Goal: Task Accomplishment & Management: Use online tool/utility

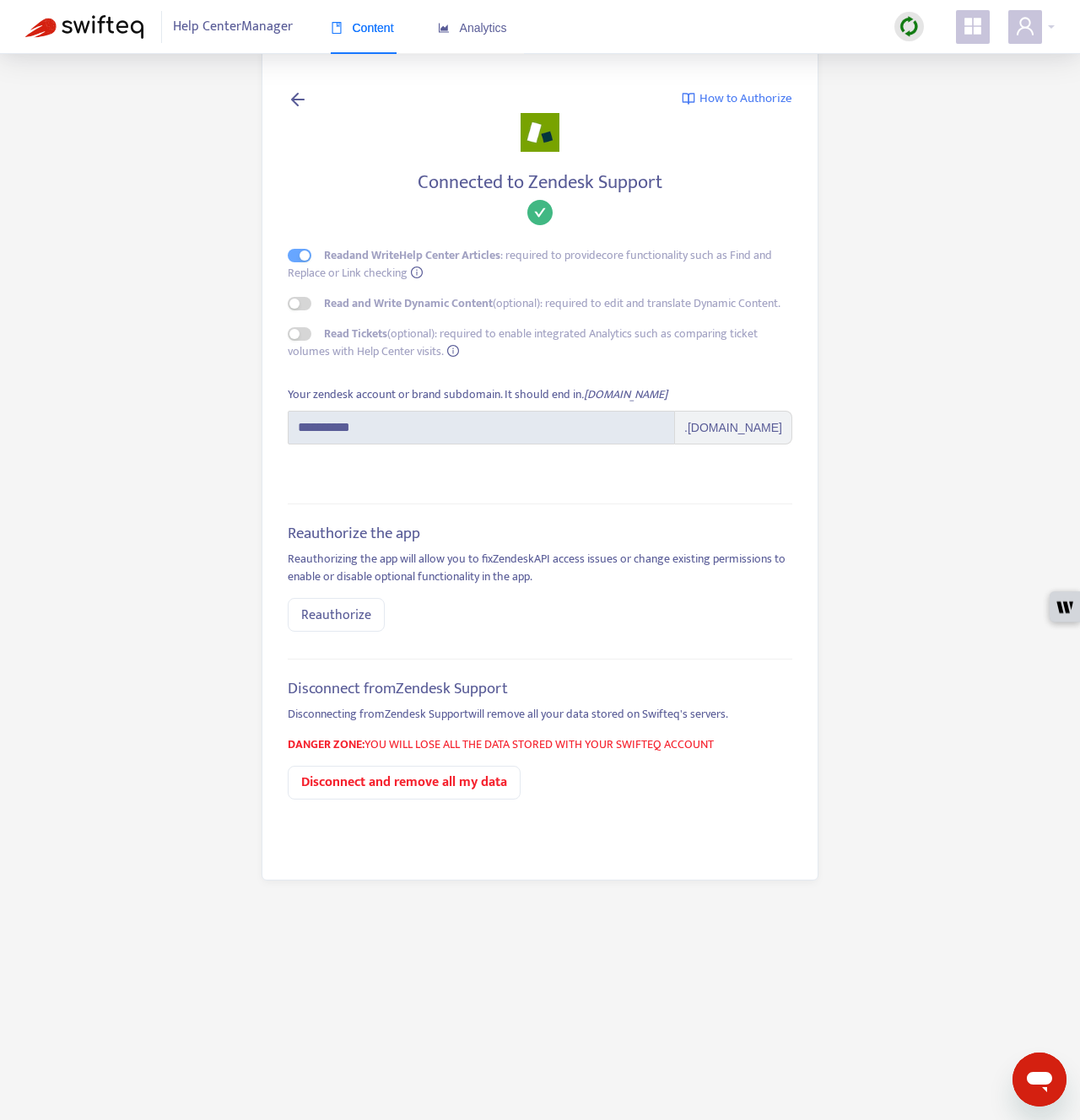
click at [191, 19] on span "Help Center Manager" at bounding box center [233, 27] width 120 height 32
click at [198, 31] on span "Help Center Manager" at bounding box center [233, 27] width 120 height 32
click at [91, 35] on img at bounding box center [84, 26] width 118 height 23
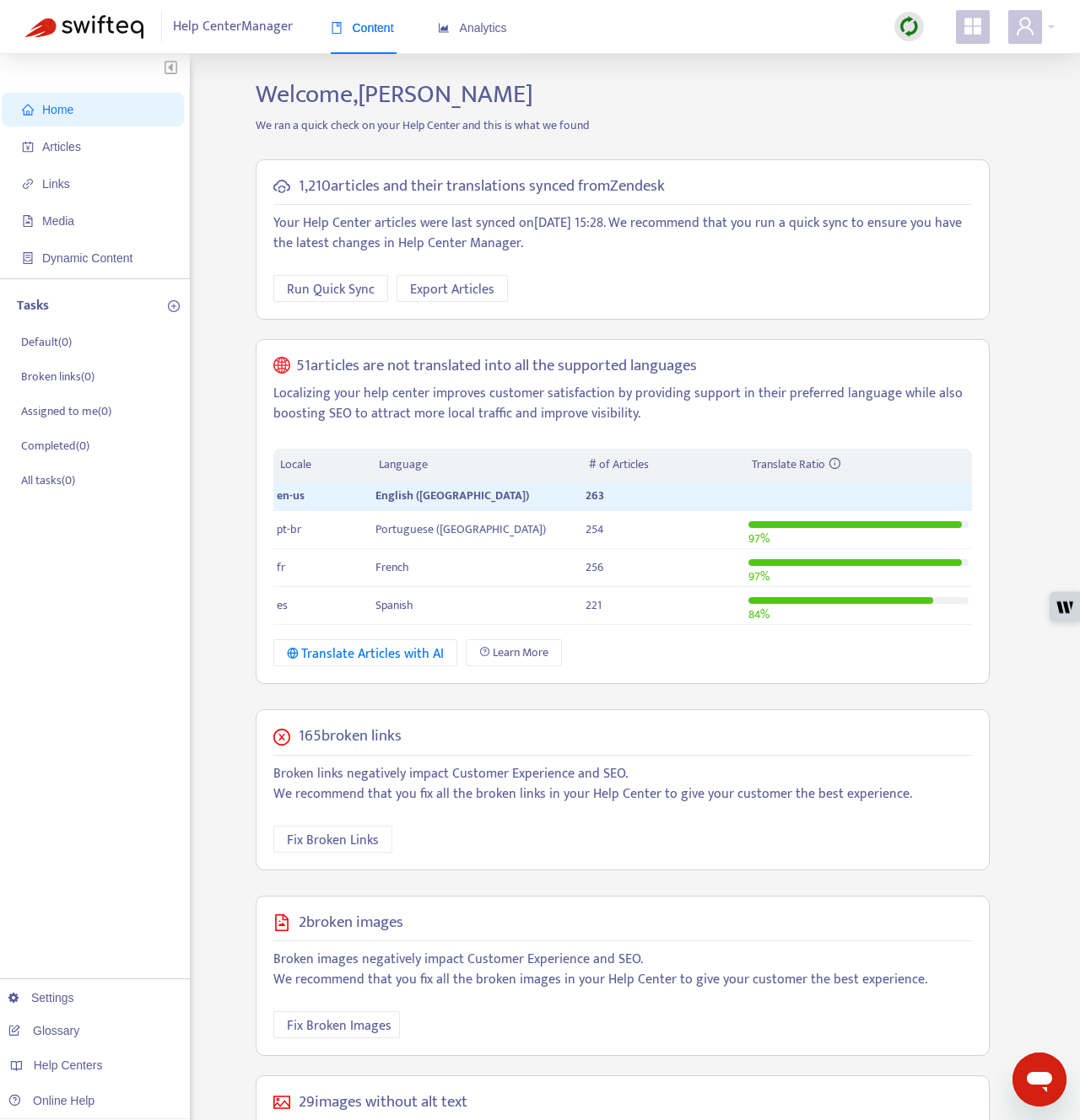
click at [186, 448] on div "Tasks Default ( 0 ) Broken links ( 0 ) Assigned to me ( 0 ) Completed ( 0 ) All…" at bounding box center [94, 395] width 190 height 232
click at [146, 149] on span "Articles" at bounding box center [95, 147] width 149 height 34
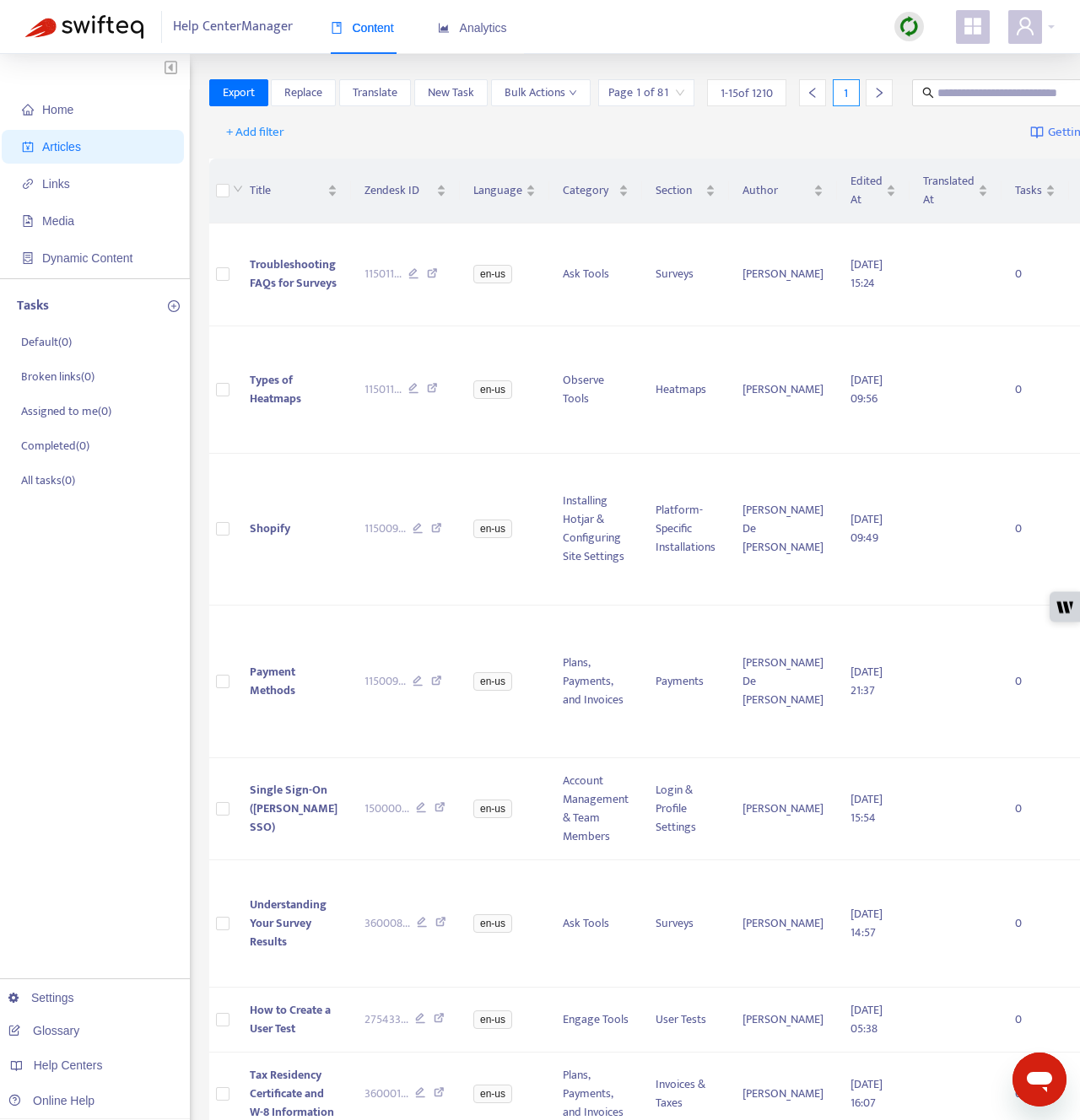
click at [921, 27] on div at bounding box center [910, 27] width 30 height 30
click at [920, 54] on link "Quick Sync" at bounding box center [943, 61] width 72 height 20
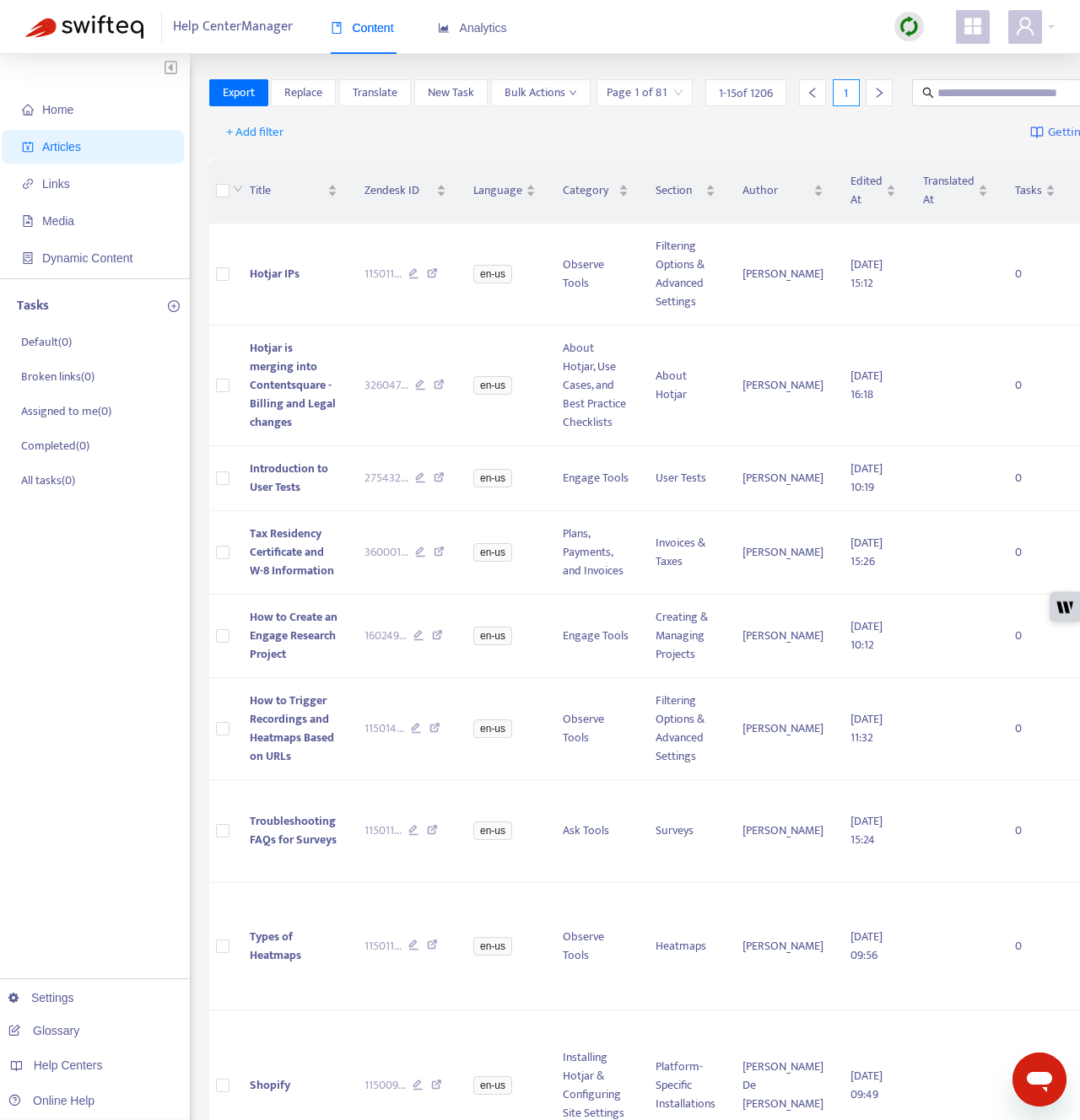
click at [872, 113] on div "Export Replace Translate New Task Bulk Actions Page 1 of 81 1 - 15 of 1206 1" at bounding box center [703, 96] width 988 height 34
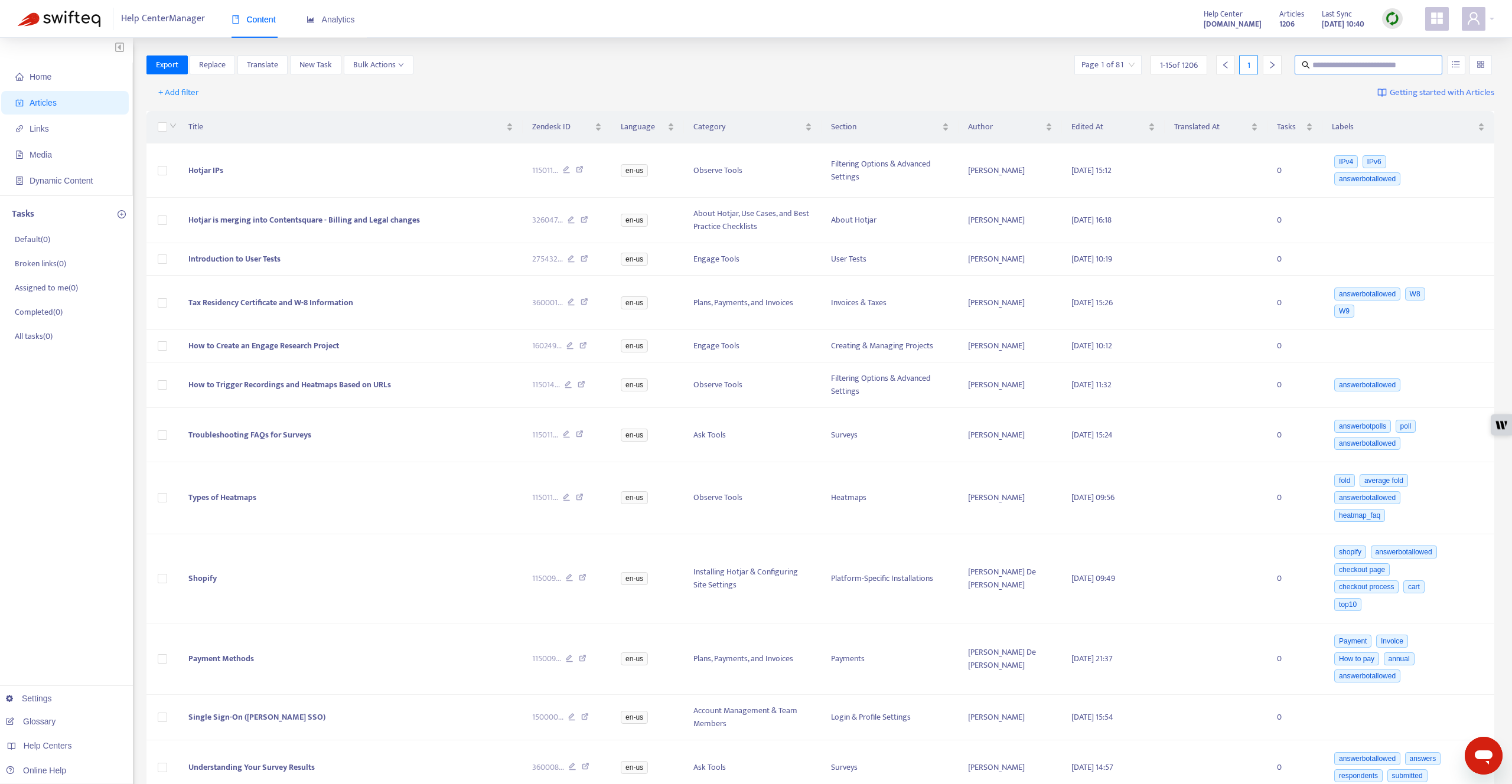
click at [755, 57] on span at bounding box center [1369, 65] width 148 height 19
paste input "**********"
type input "**********"
click at [755, 60] on button "button" at bounding box center [1456, 65] width 18 height 19
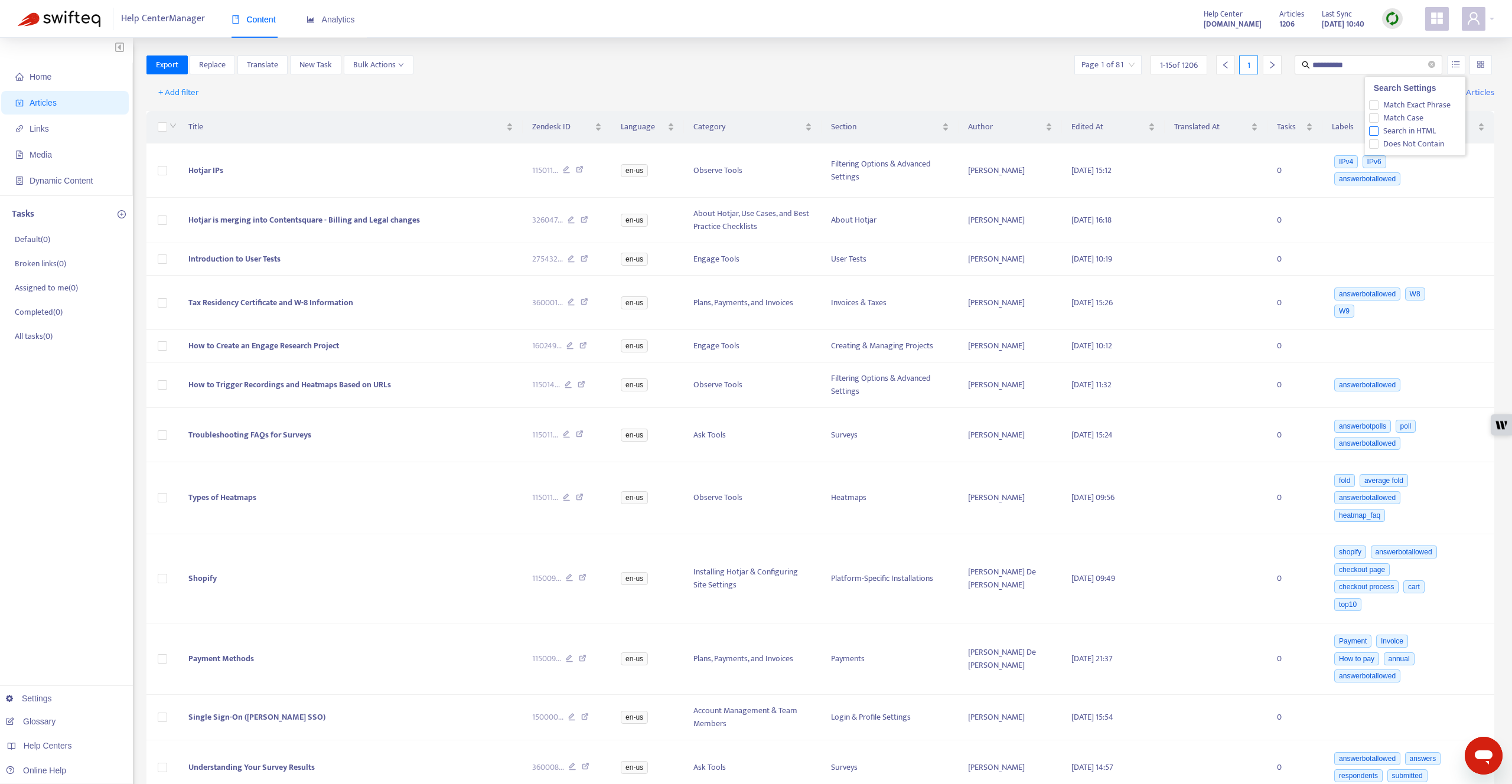
click at [755, 133] on span "Search in HTML" at bounding box center [1409, 131] width 62 height 13
click at [755, 71] on span "**********" at bounding box center [1369, 65] width 148 height 19
click at [184, 86] on span "+ Add filter" at bounding box center [179, 93] width 41 height 14
click at [194, 136] on span "Default Language" at bounding box center [196, 135] width 74 height 13
click at [755, 65] on input "**********" at bounding box center [1369, 65] width 113 height 13
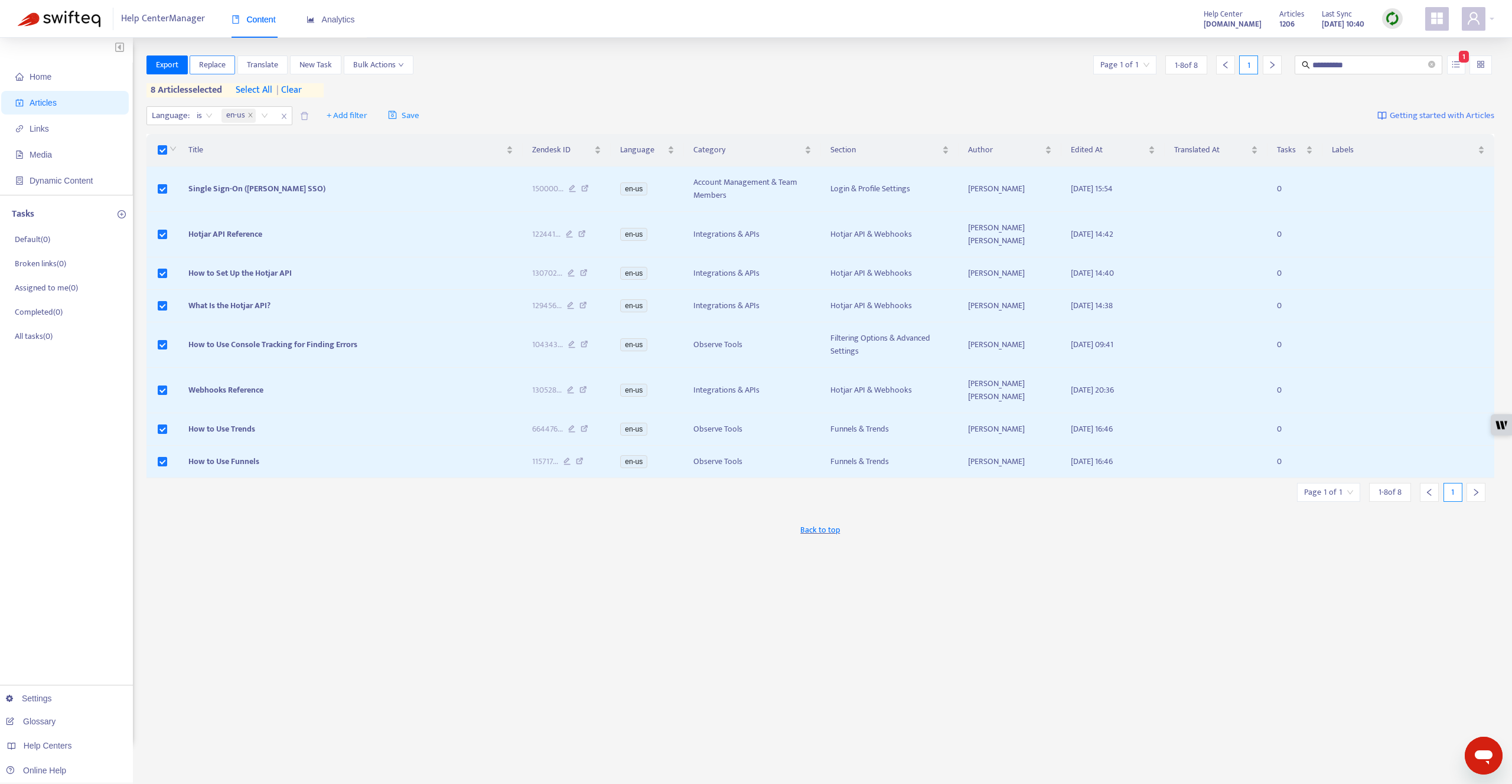
click at [210, 66] on span "Replace" at bounding box center [212, 65] width 27 height 13
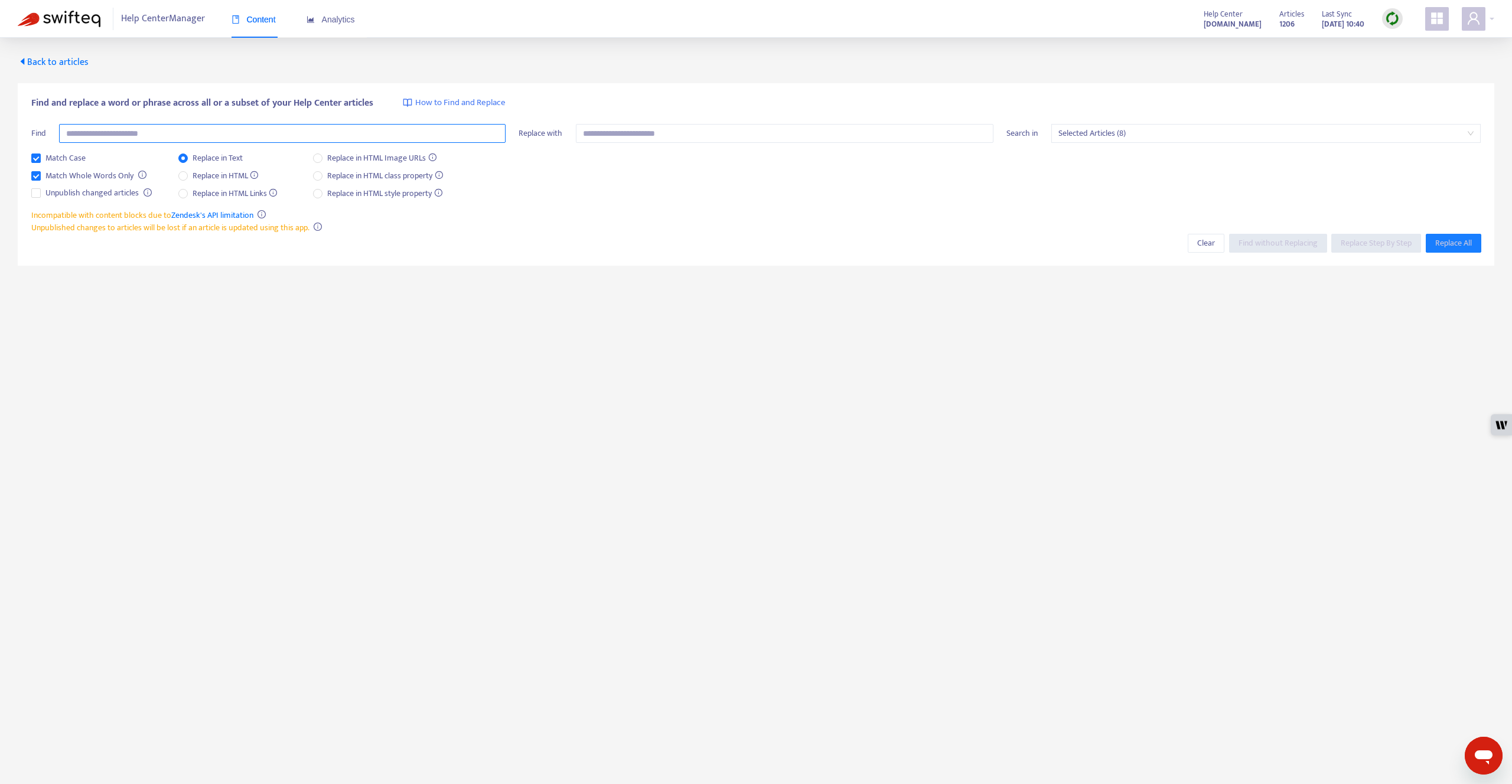
click at [212, 124] on input "text" at bounding box center [282, 134] width 446 height 19
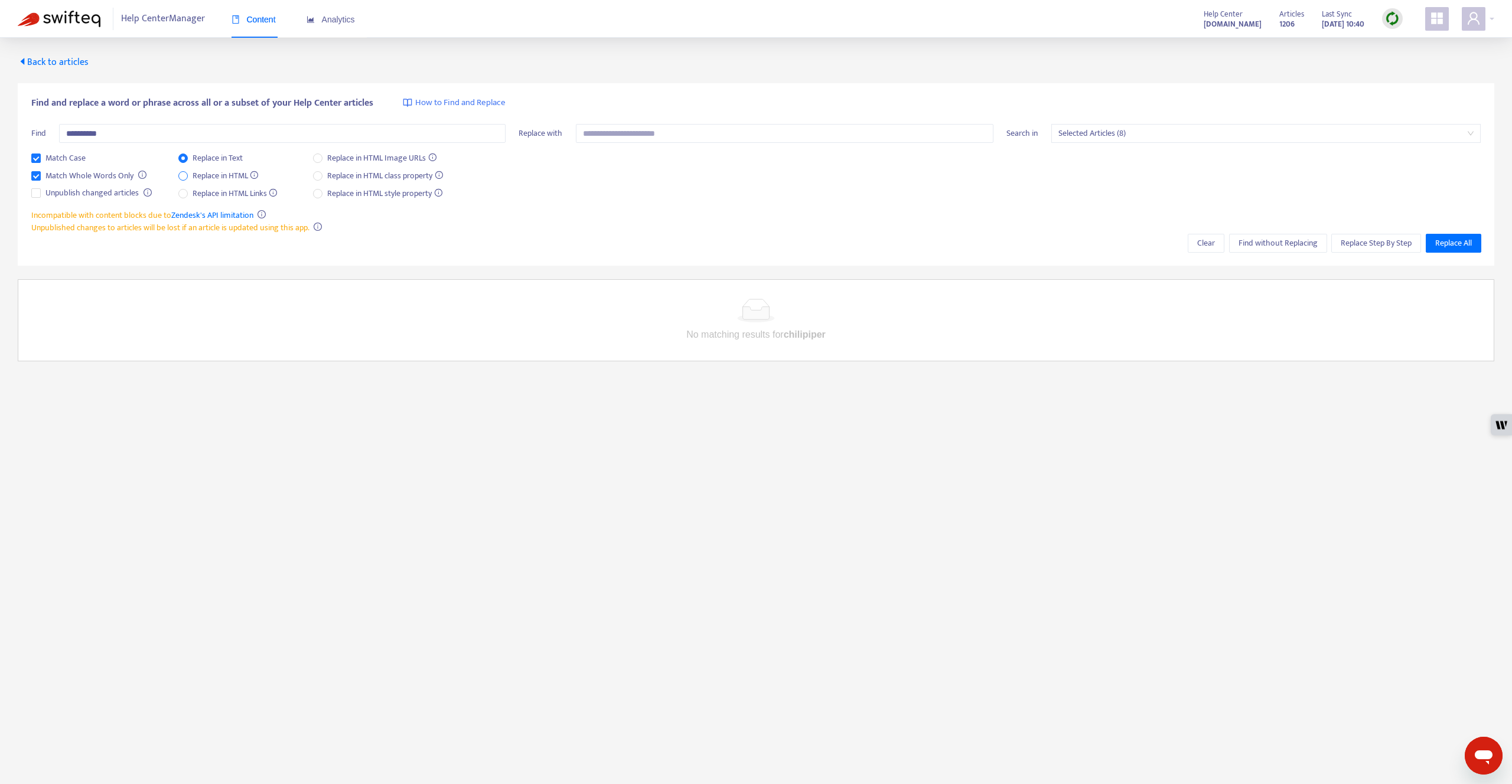
click at [215, 172] on span "Replace in HTML" at bounding box center [226, 176] width 76 height 13
click at [252, 197] on span "Replace in HTML Links" at bounding box center [235, 194] width 94 height 13
click at [354, 134] on input "**********" at bounding box center [282, 134] width 446 height 19
click at [236, 177] on span "Replace in HTML" at bounding box center [226, 176] width 76 height 13
click at [755, 246] on span "Find without Replacing" at bounding box center [1278, 243] width 79 height 13
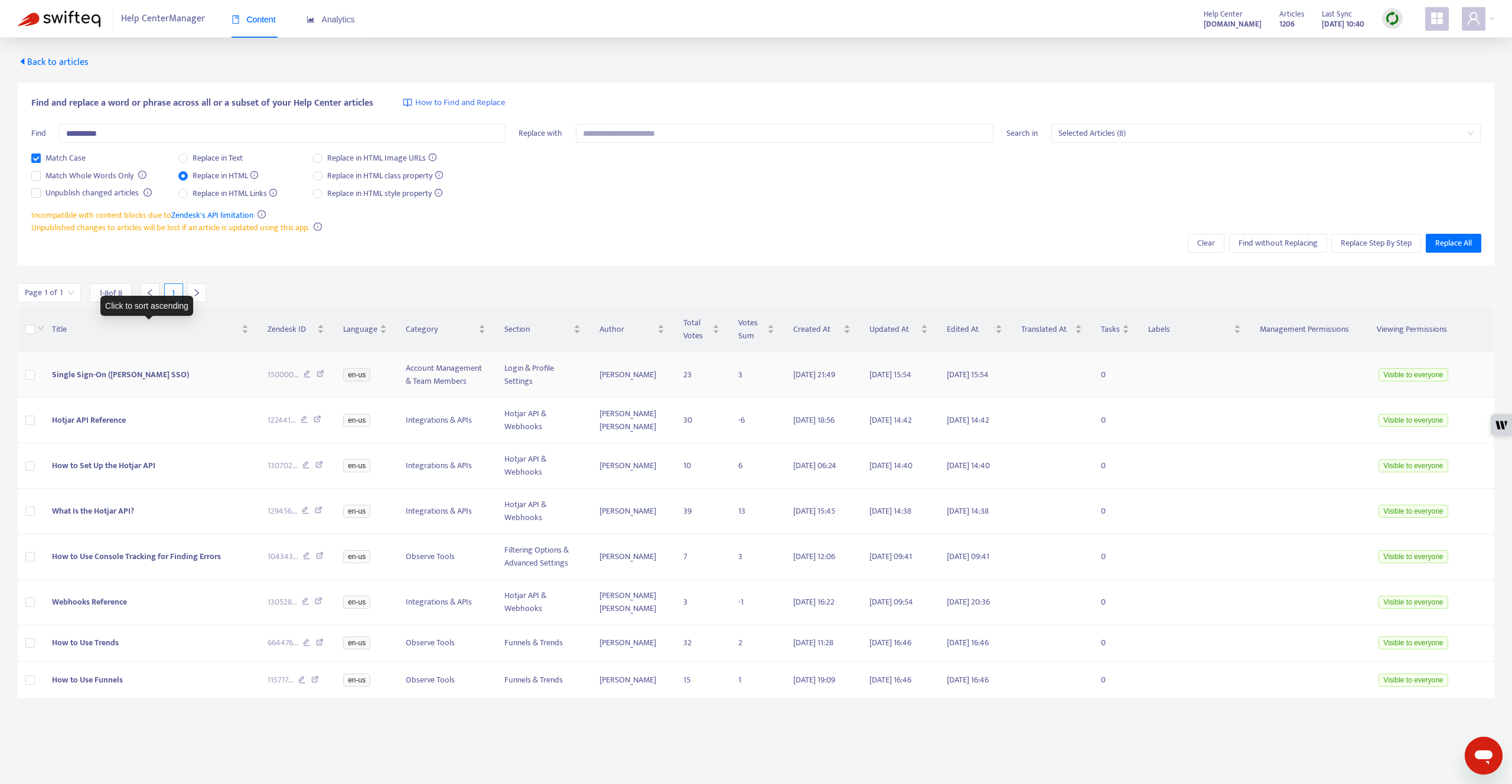
click at [171, 382] on td "Single Sign-On ([PERSON_NAME] SSO)" at bounding box center [150, 375] width 215 height 45
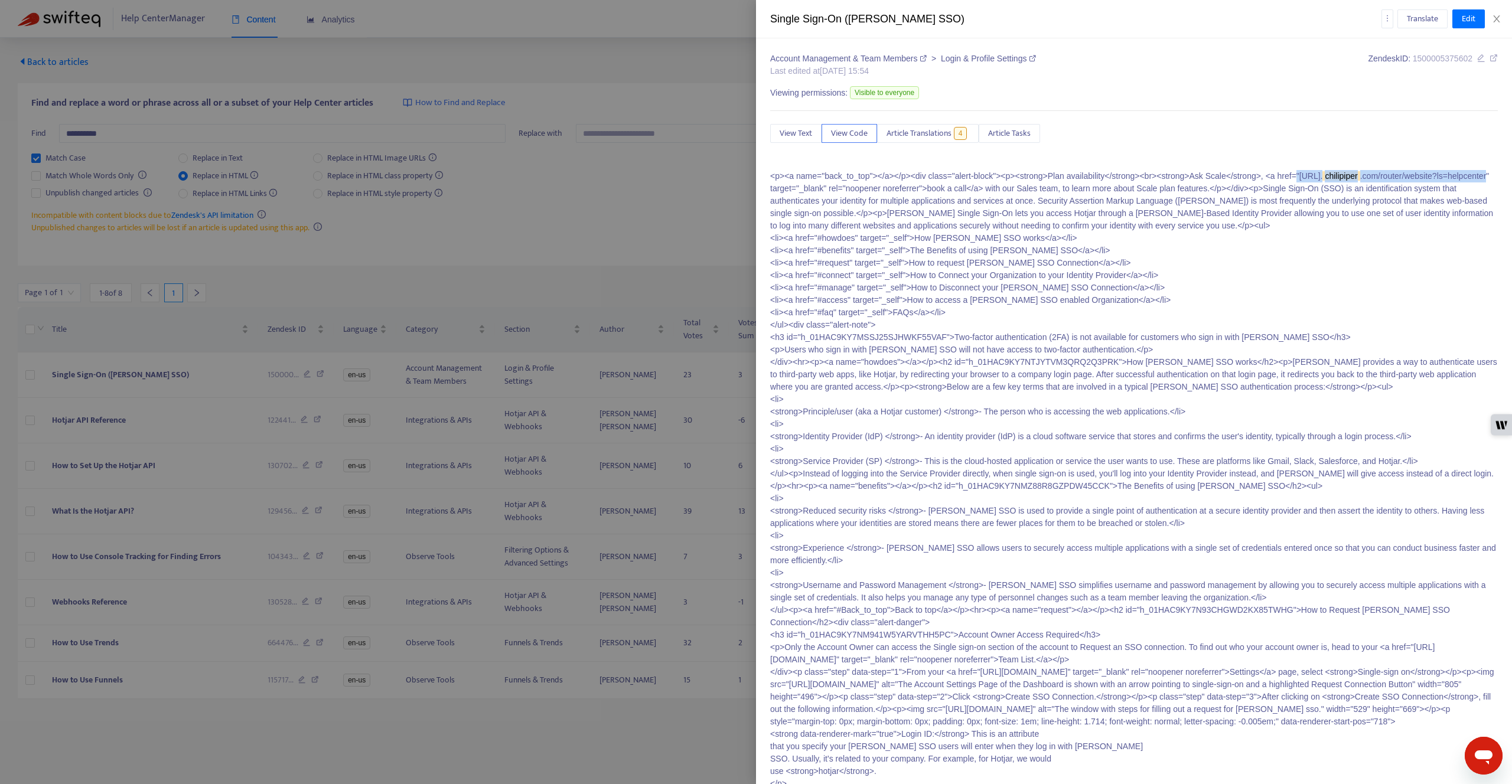
drag, startPoint x: 1017, startPoint y: 188, endPoint x: 793, endPoint y: 190, distance: 224.0
copy p "[URL]. chilipiper .com/router/website?ls=helpcenter"
click at [596, 225] on div at bounding box center [756, 392] width 1512 height 784
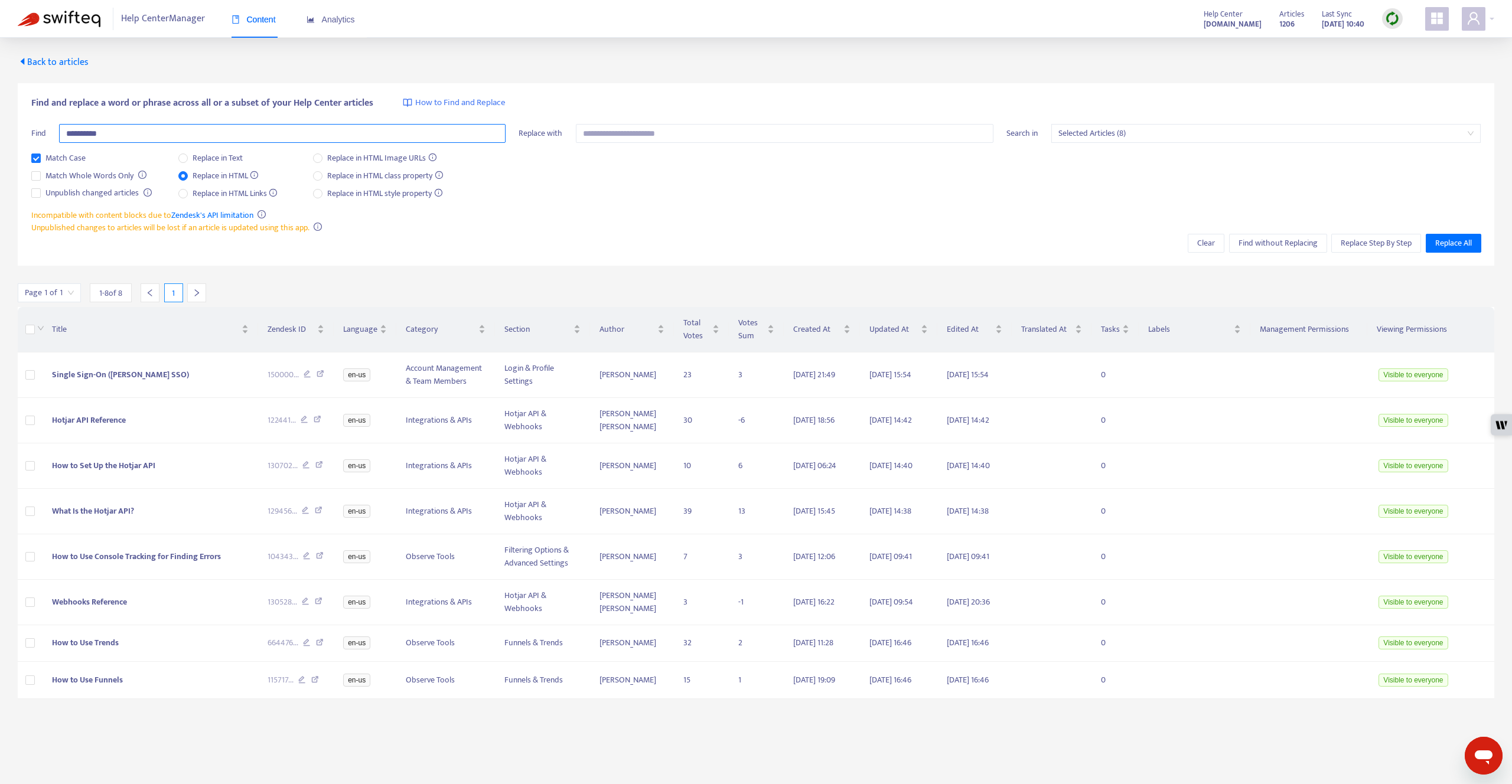
click at [244, 130] on input "**********" at bounding box center [282, 134] width 446 height 19
paste input "**********"
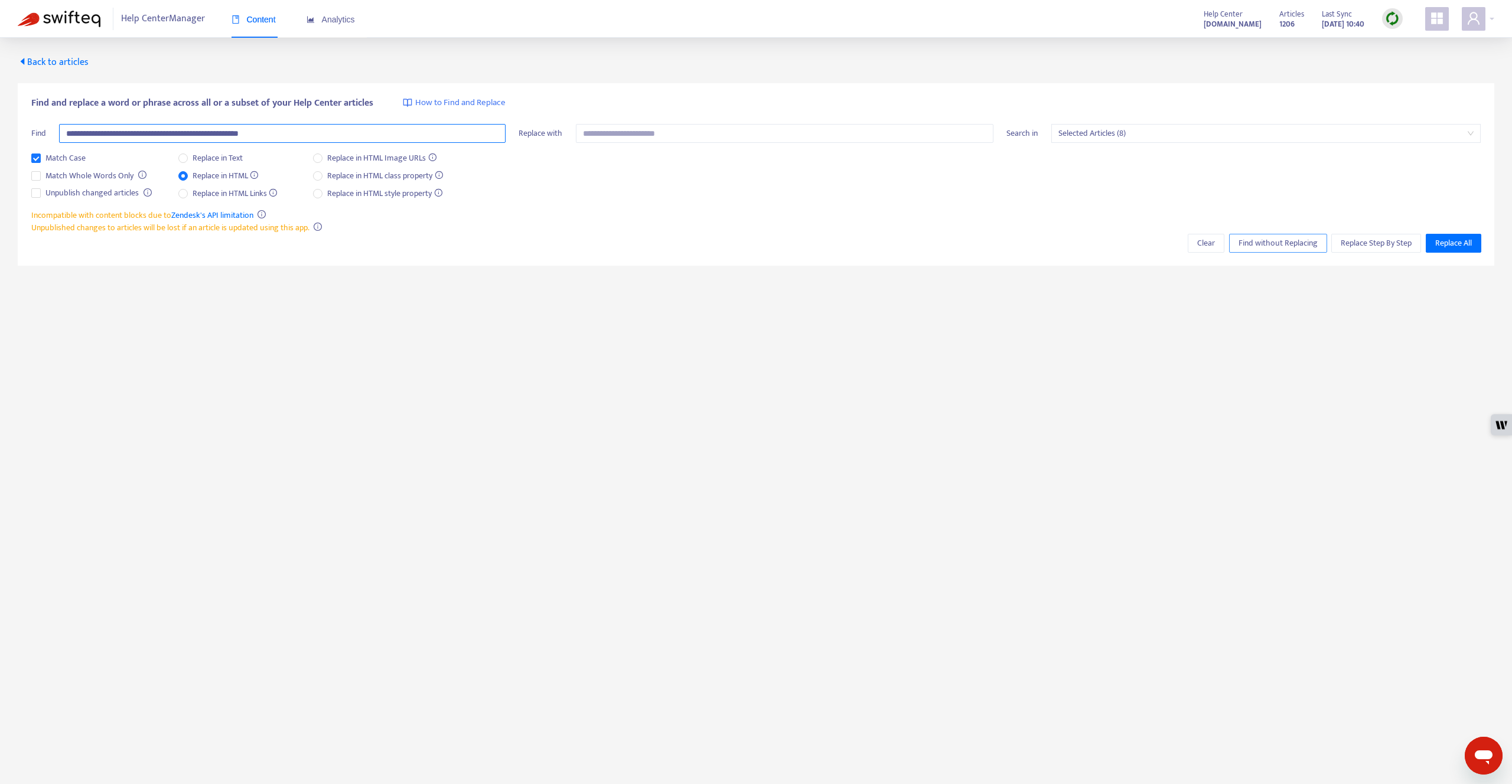
type input "**********"
click at [755, 246] on span "Find without Replacing" at bounding box center [1278, 243] width 79 height 13
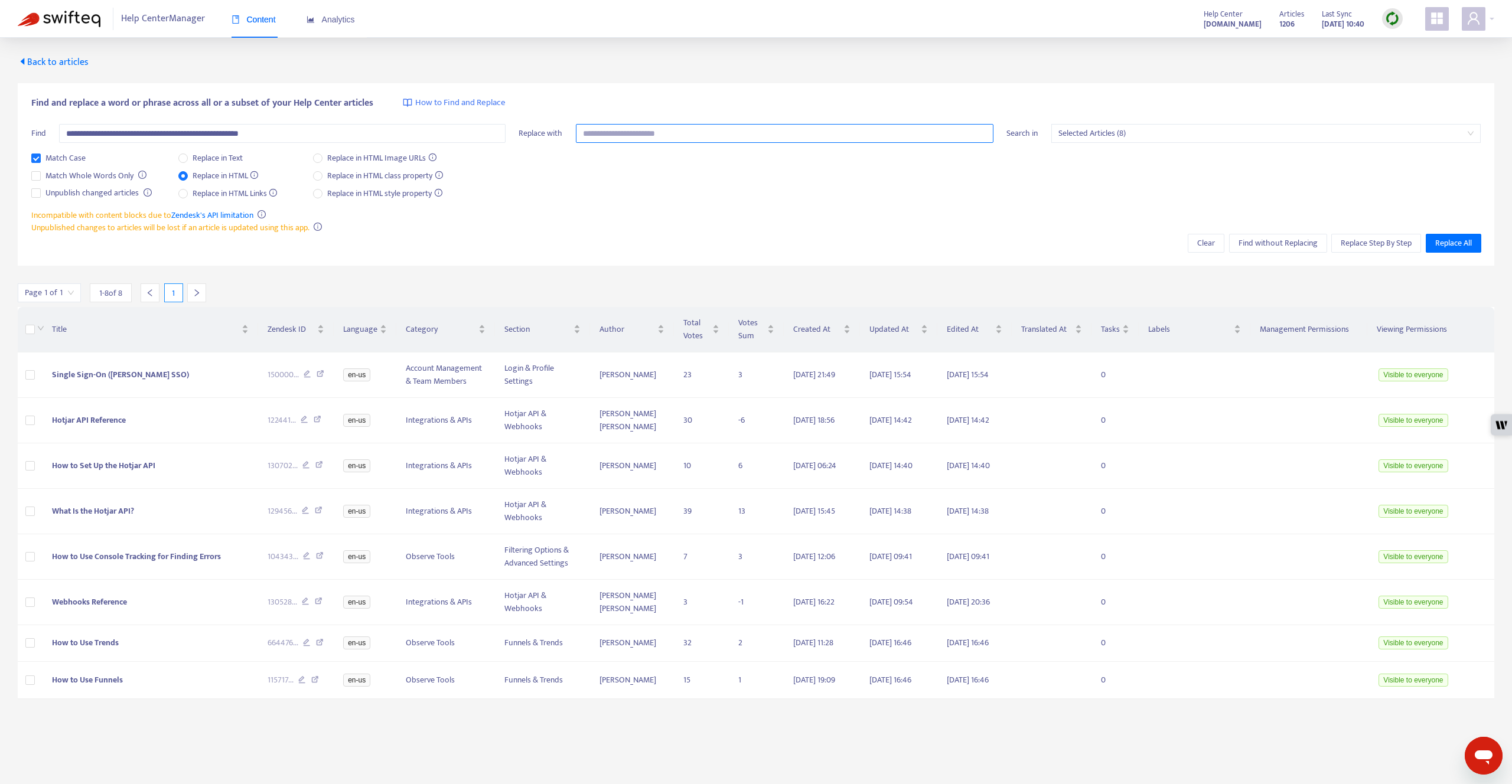
click at [671, 134] on input "text" at bounding box center [785, 134] width 418 height 19
paste input "**********"
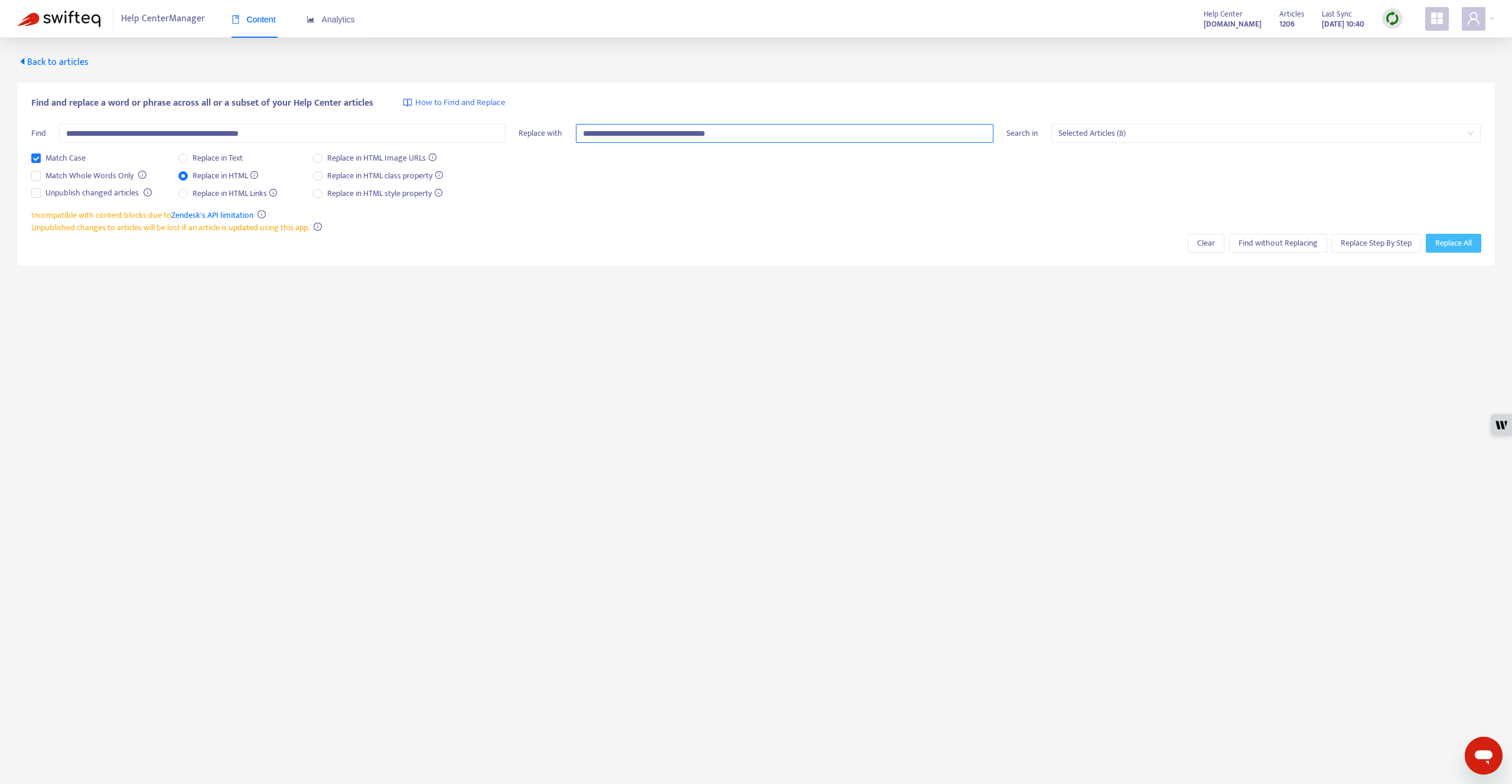
type input "**********"
click at [755, 247] on button "Replace All" at bounding box center [1453, 243] width 56 height 19
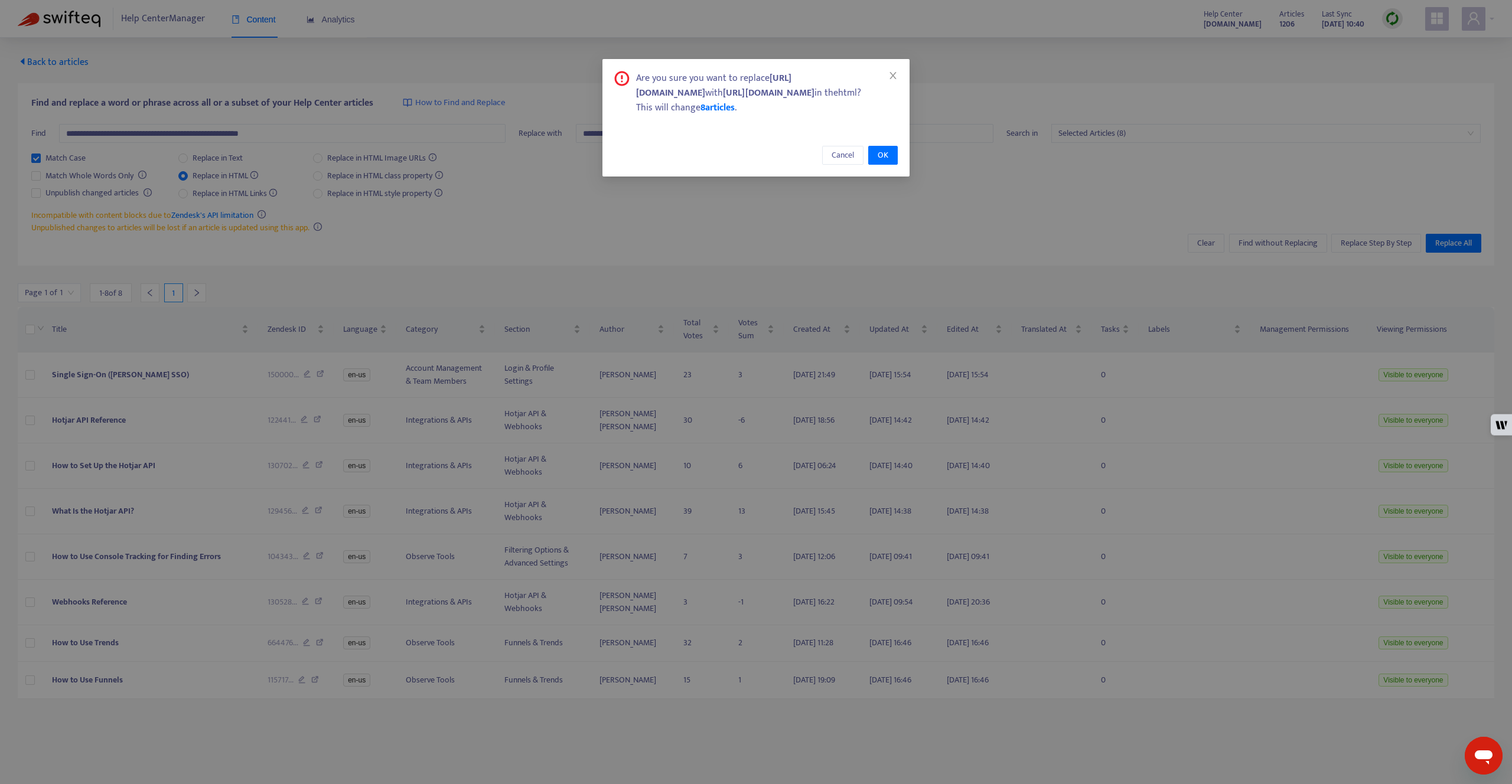
drag, startPoint x: 819, startPoint y: 92, endPoint x: 877, endPoint y: 94, distance: 58.0
click at [755, 94] on div "Are you sure you want to replace [URL][DOMAIN_NAME] with [URL][DOMAIN_NAME] in …" at bounding box center [767, 85] width 262 height 29
copy b "?ls=helpcenter"
click at [755, 162] on span "Cancel" at bounding box center [843, 155] width 22 height 13
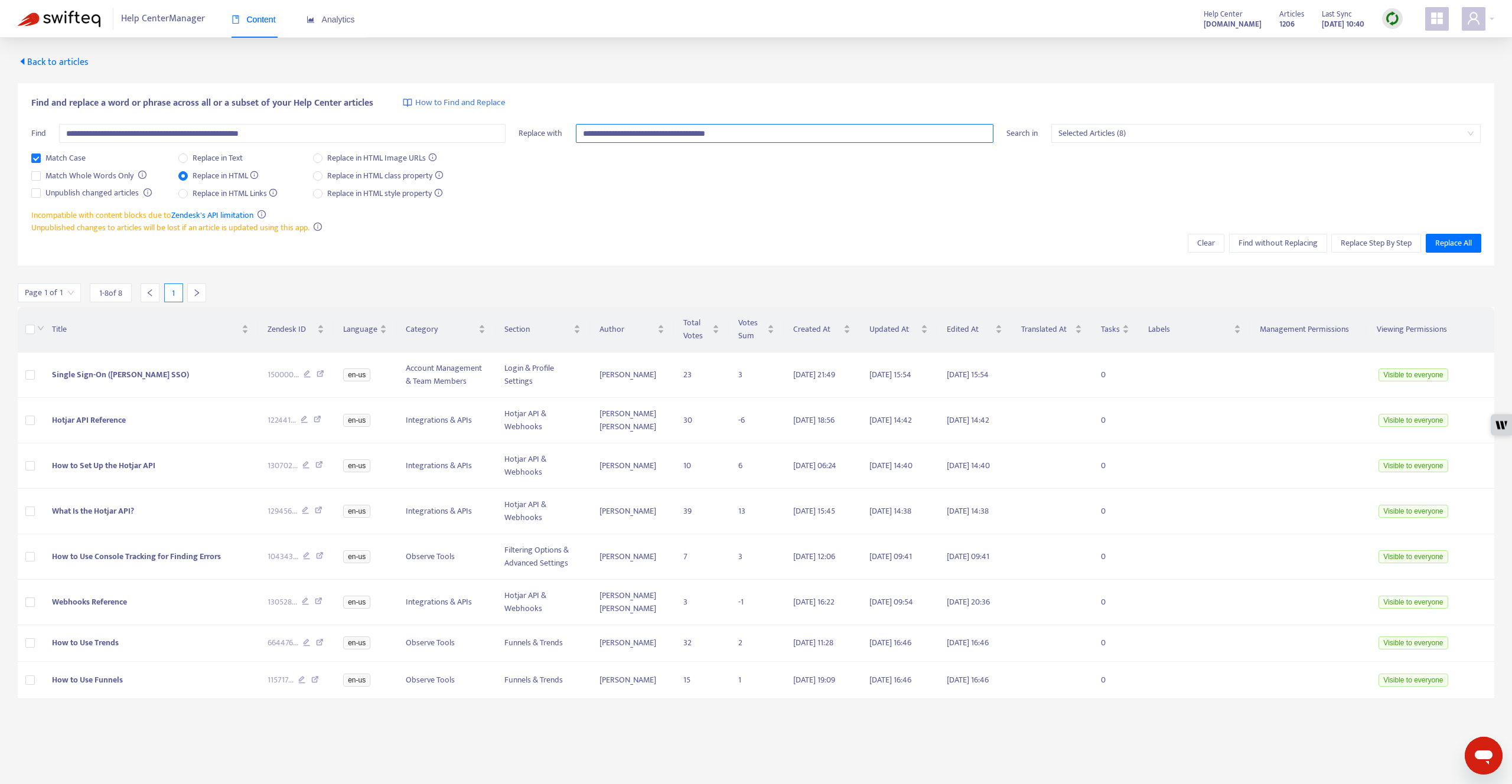
click at [641, 135] on input "**********" at bounding box center [785, 134] width 418 height 19
paste input "**********"
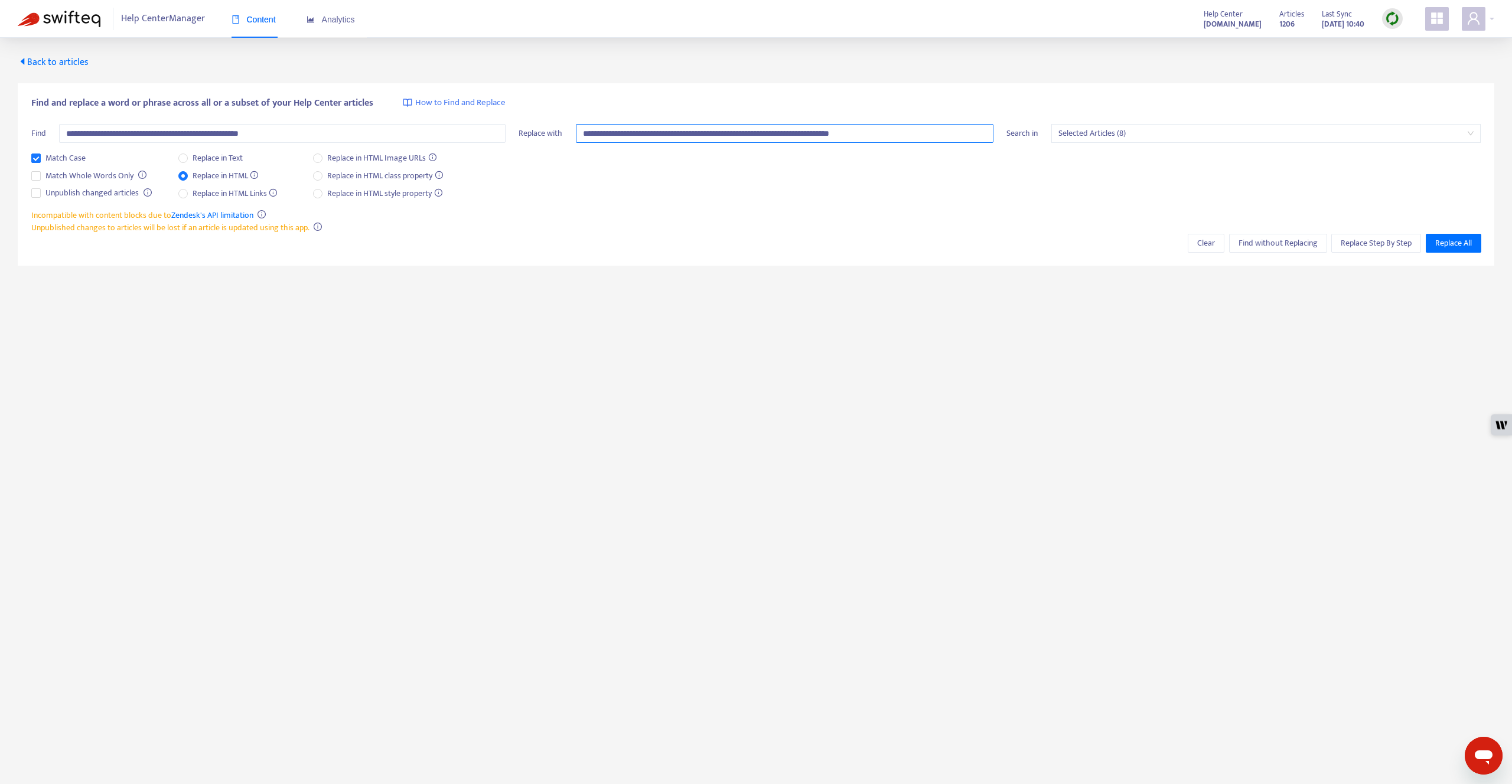
type input "**********"
click at [755, 179] on div "Match Case Match Whole Words Only Unpublish changed articles Replace in Text Re…" at bounding box center [756, 181] width 1450 height 58
click at [755, 239] on span "Replace All" at bounding box center [1454, 243] width 37 height 13
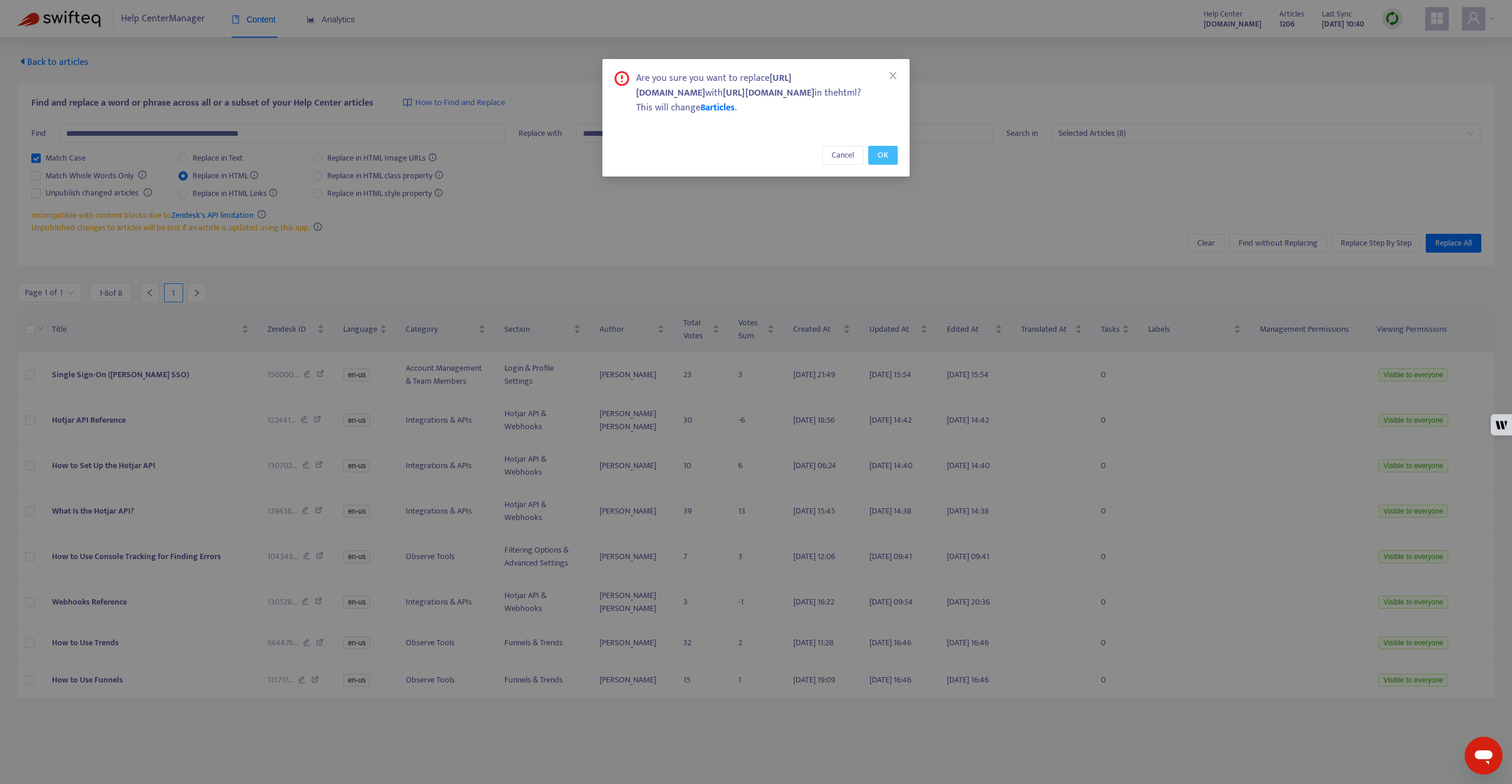
click at [755, 162] on span "OK" at bounding box center [883, 155] width 10 height 13
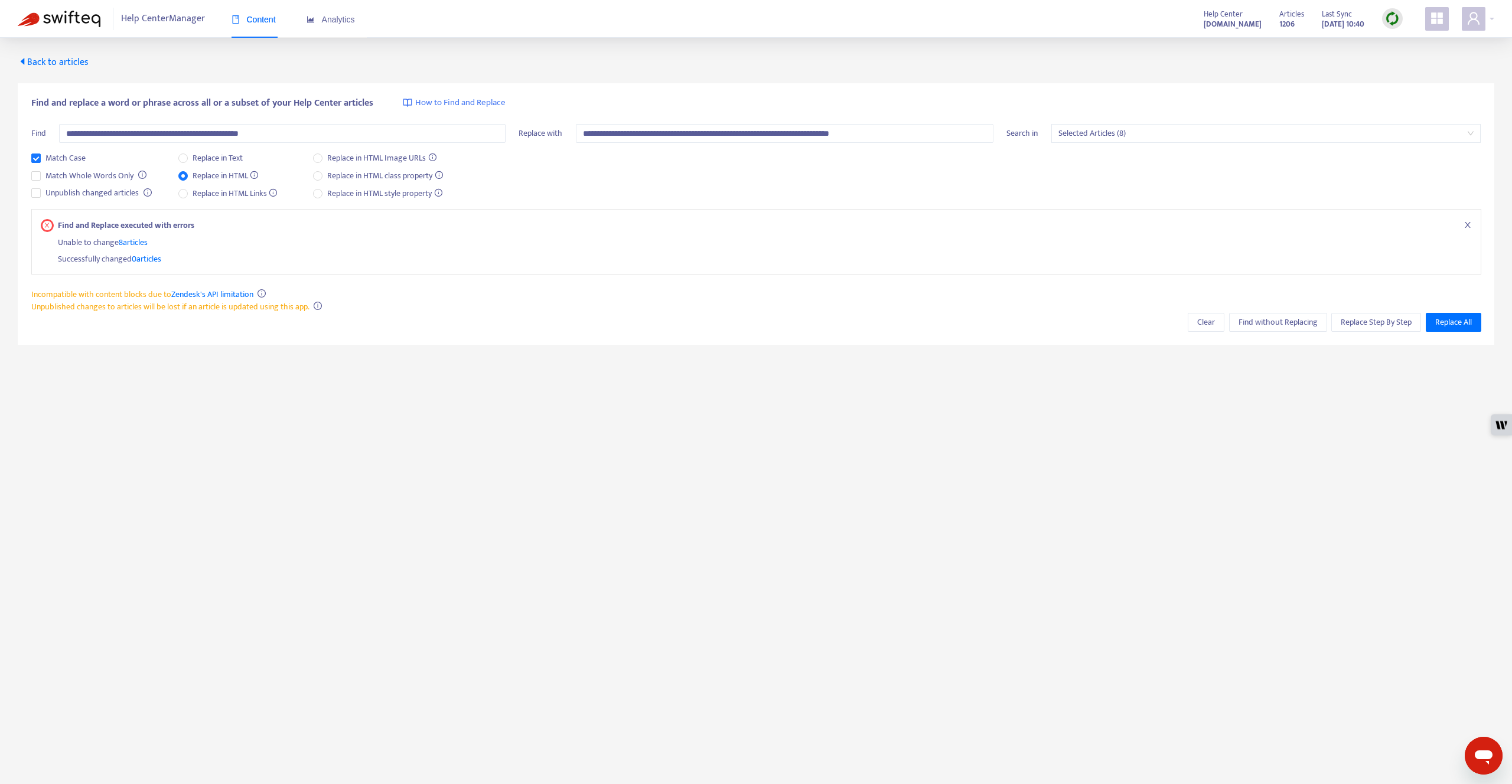
click at [64, 62] on span "Back to articles" at bounding box center [53, 62] width 71 height 16
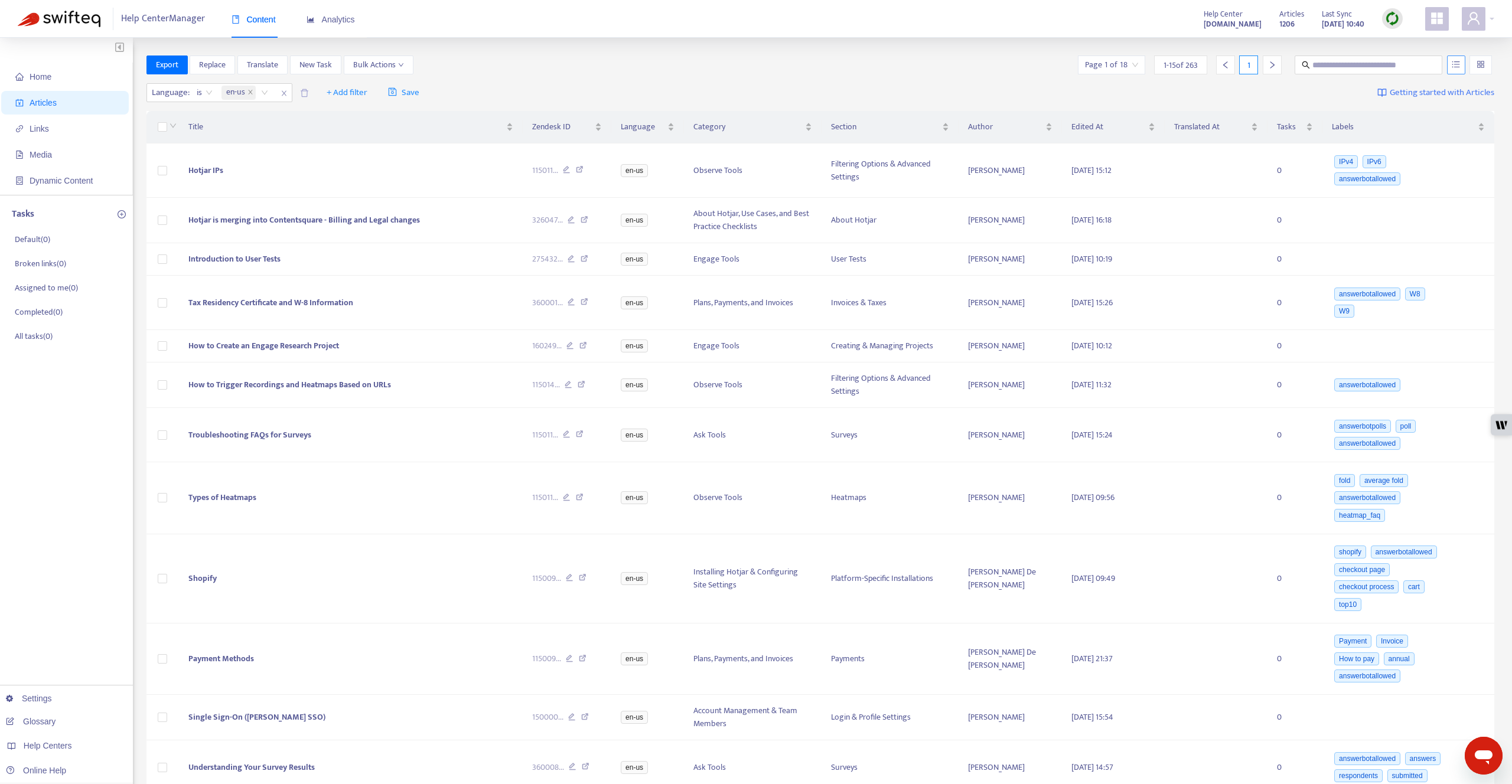
click at [755, 66] on icon "unordered-list" at bounding box center [1456, 64] width 9 height 9
click at [755, 130] on span "Search in HTML" at bounding box center [1409, 131] width 62 height 13
click at [755, 73] on span at bounding box center [1369, 65] width 148 height 19
click at [755, 63] on input "text" at bounding box center [1369, 65] width 113 height 13
paste input "**********"
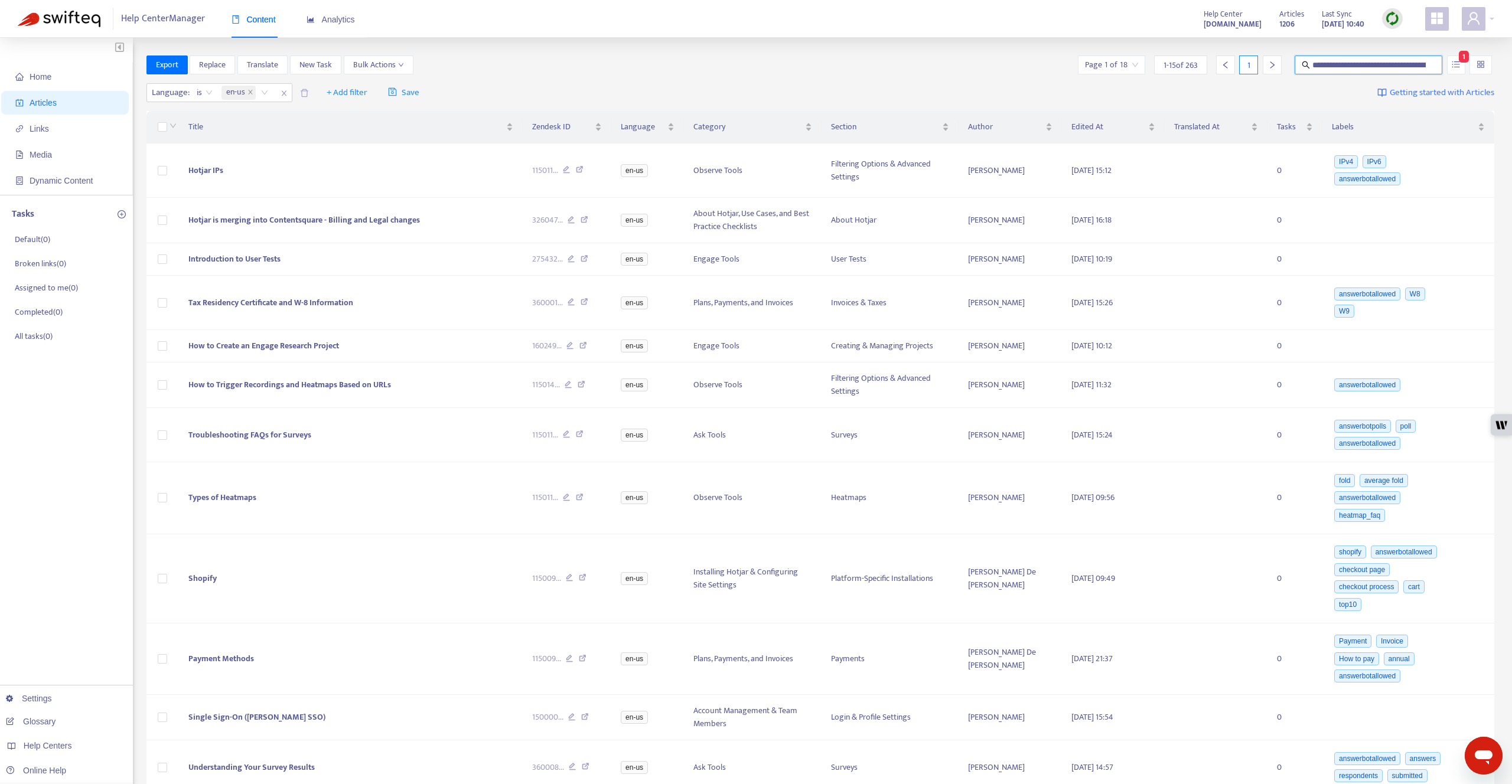
scroll to position [0, 103]
type input "**********"
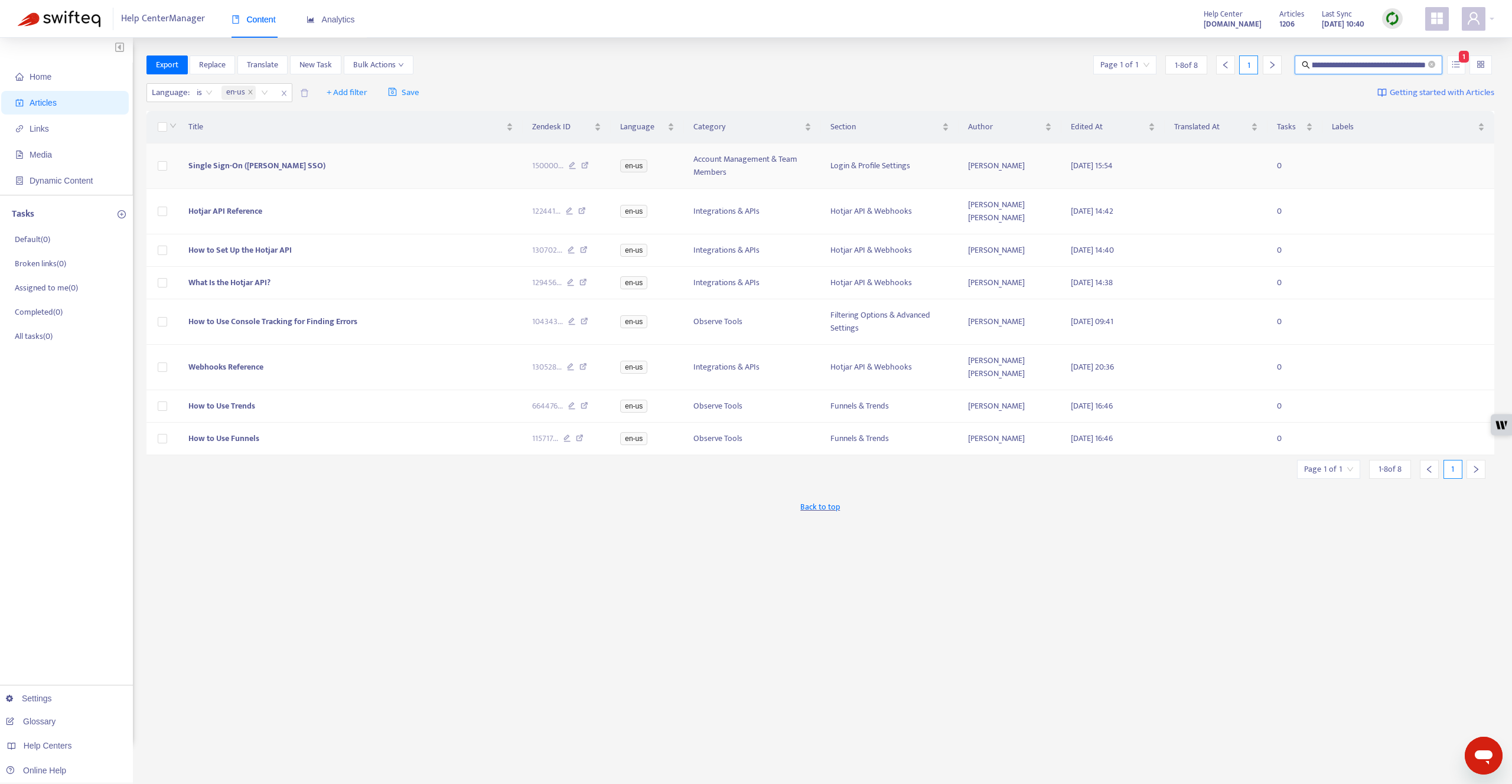
click at [583, 166] on icon at bounding box center [585, 167] width 8 height 10
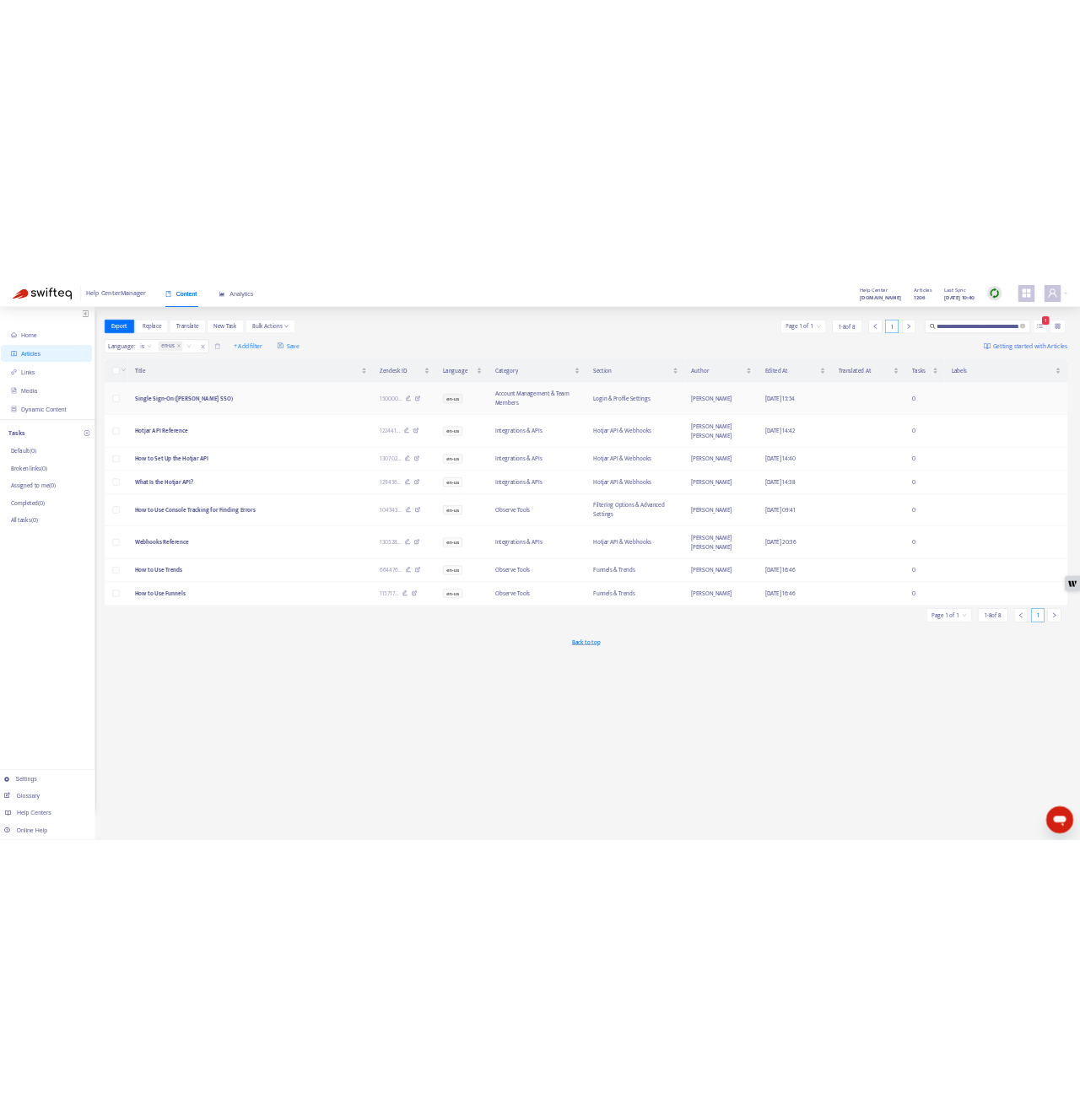
scroll to position [0, 0]
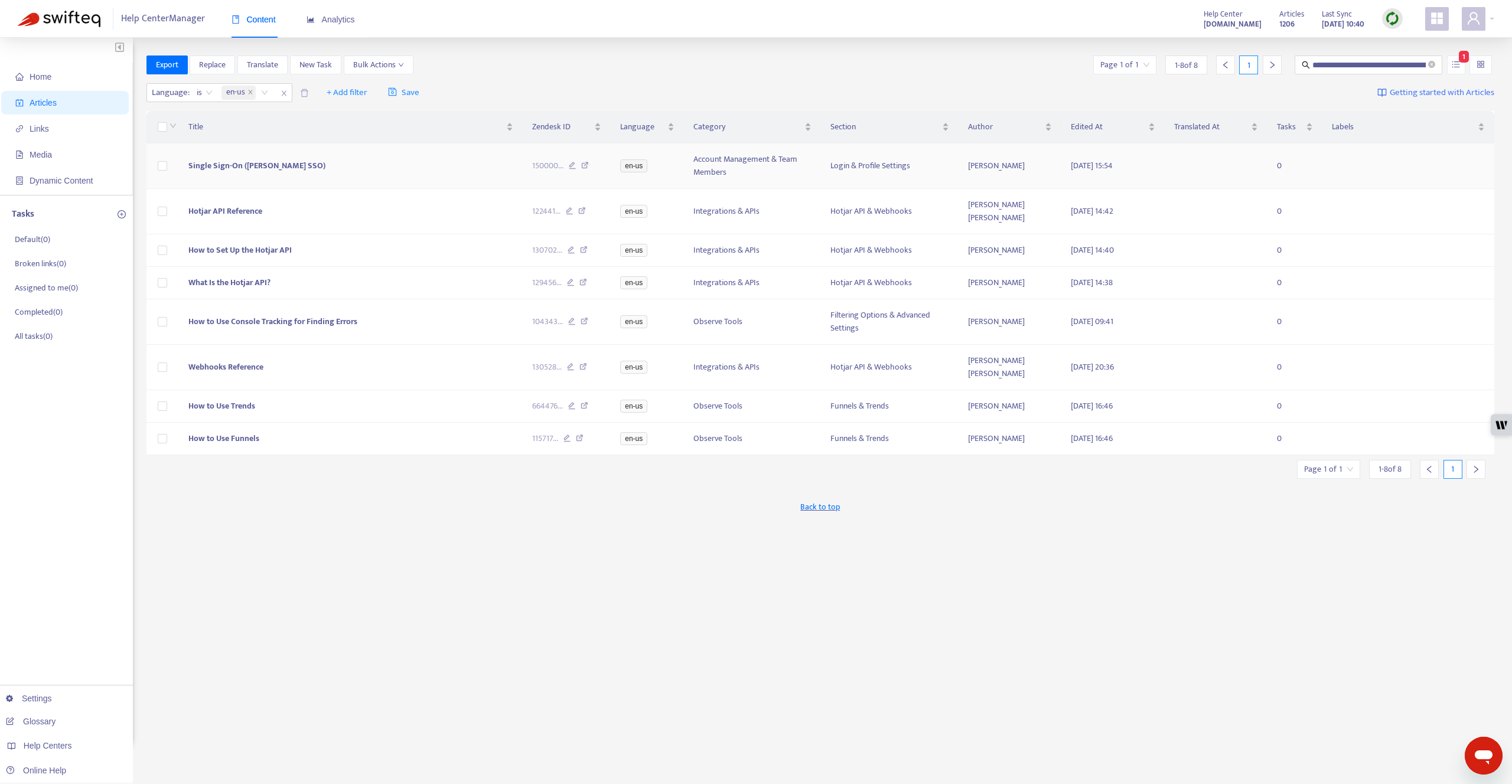
click at [586, 166] on icon at bounding box center [585, 167] width 8 height 10
click at [583, 207] on icon at bounding box center [582, 213] width 8 height 10
click at [583, 246] on icon at bounding box center [584, 251] width 8 height 10
click at [586, 279] on icon at bounding box center [583, 284] width 8 height 10
click at [581, 317] on icon at bounding box center [585, 323] width 8 height 10
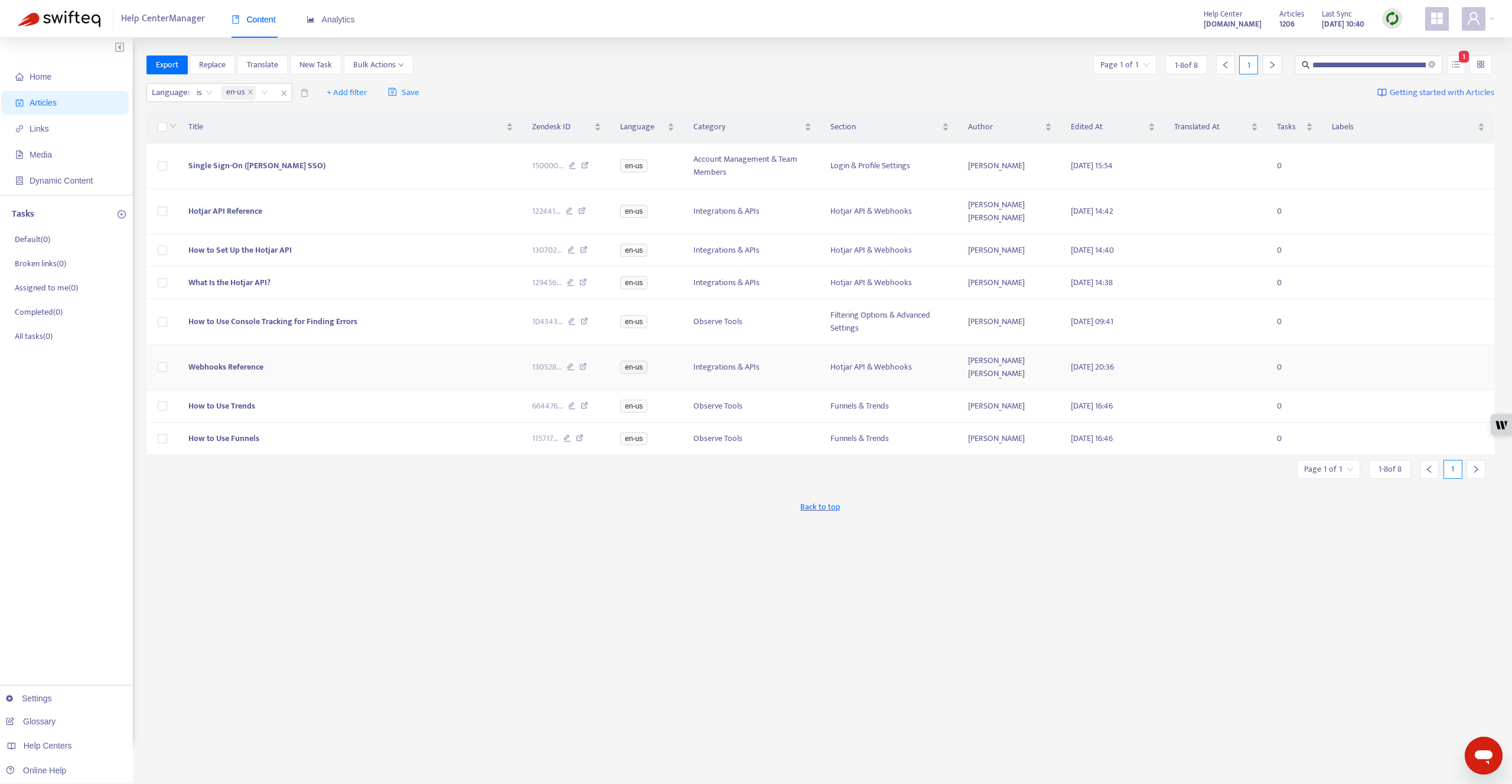
click at [583, 363] on icon at bounding box center [583, 368] width 8 height 10
click at [584, 402] on icon at bounding box center [585, 408] width 8 height 10
click at [581, 435] on icon at bounding box center [580, 440] width 8 height 10
click at [586, 169] on icon at bounding box center [585, 167] width 8 height 10
click at [583, 207] on icon at bounding box center [582, 213] width 8 height 10
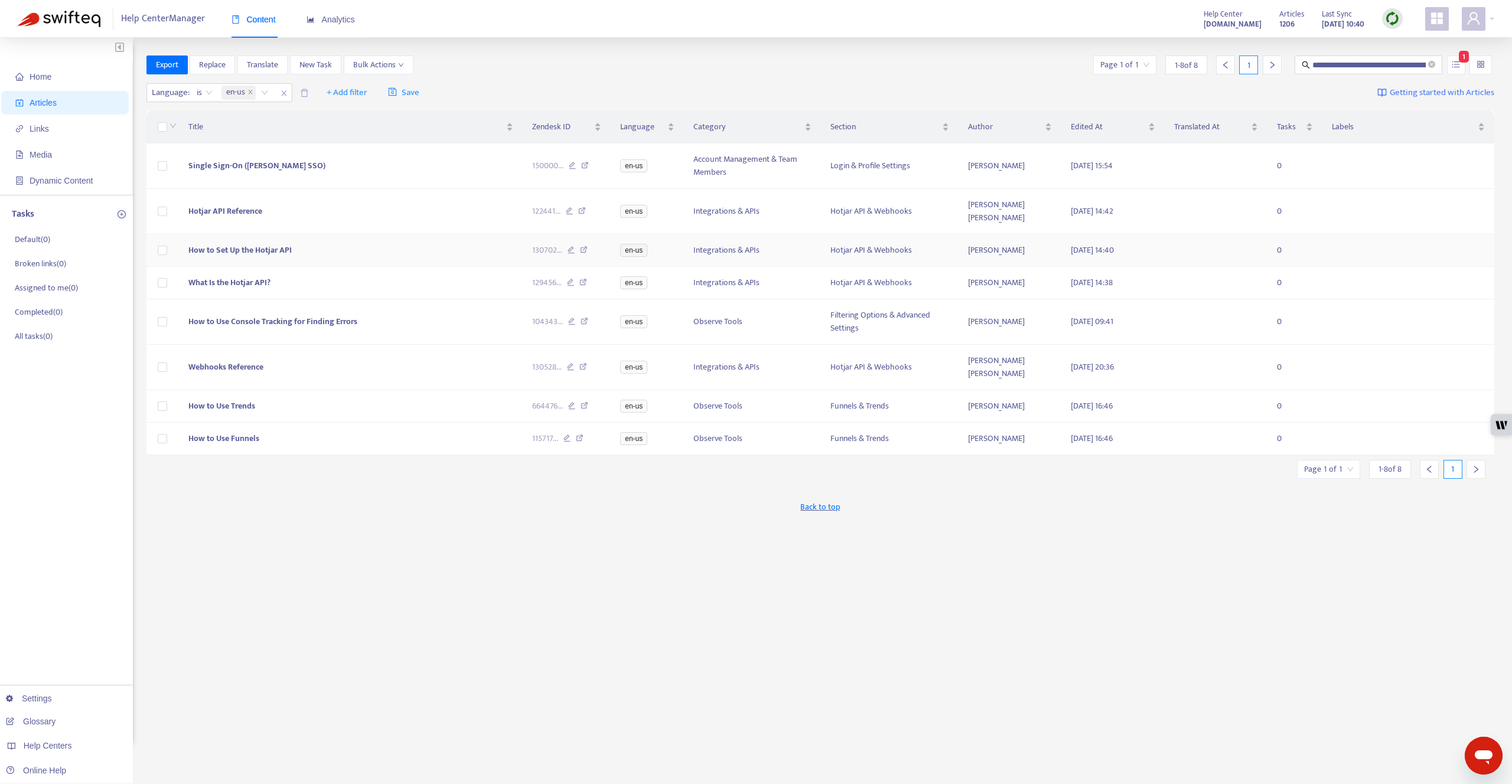
click at [586, 246] on icon at bounding box center [584, 251] width 8 height 10
click at [581, 279] on icon at bounding box center [583, 284] width 8 height 10
click at [581, 317] on icon at bounding box center [585, 323] width 8 height 10
click at [585, 363] on icon at bounding box center [583, 368] width 8 height 10
click at [585, 400] on div "664476 ..." at bounding box center [567, 406] width 69 height 13
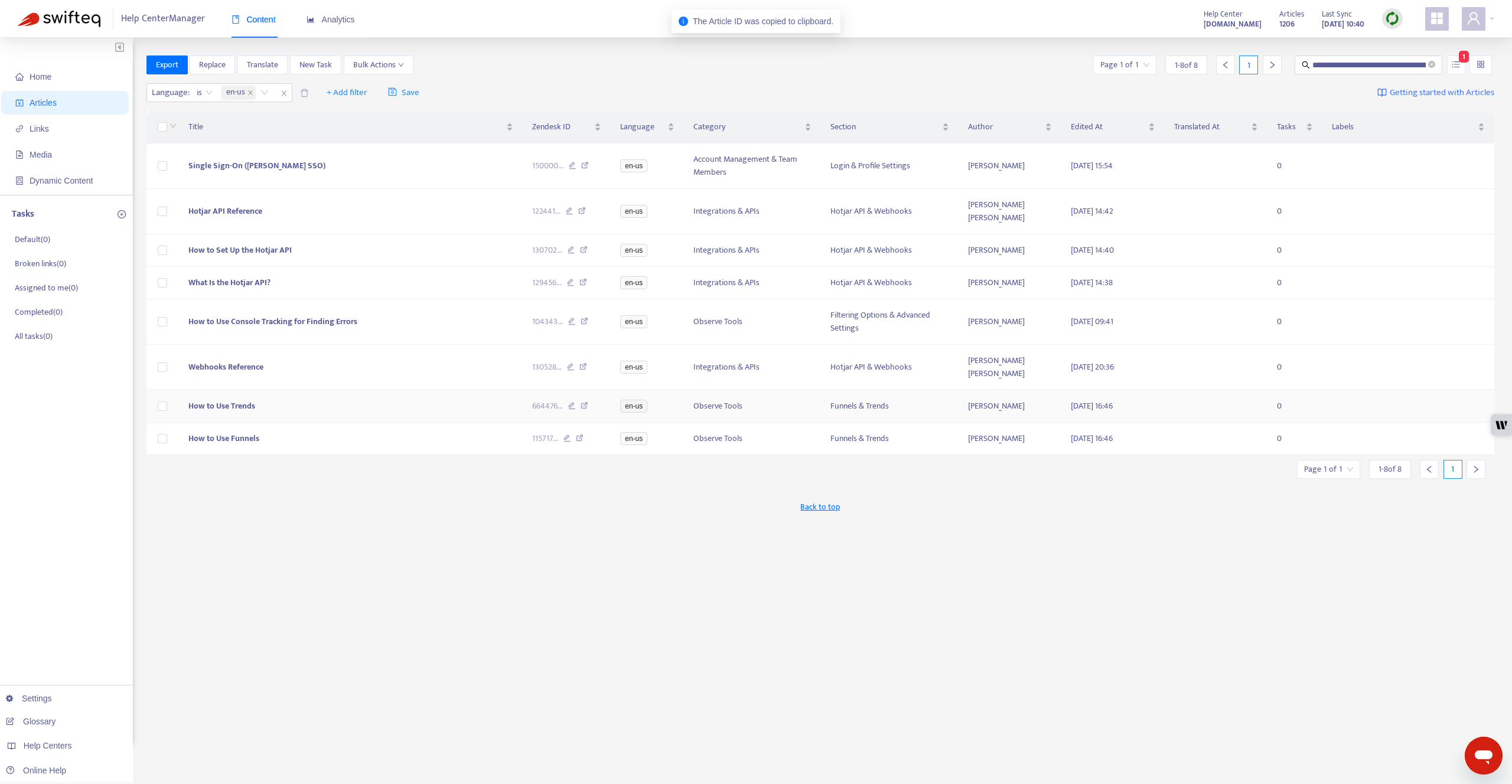
click at [585, 402] on icon at bounding box center [585, 408] width 8 height 10
click at [579, 435] on icon at bounding box center [580, 440] width 8 height 10
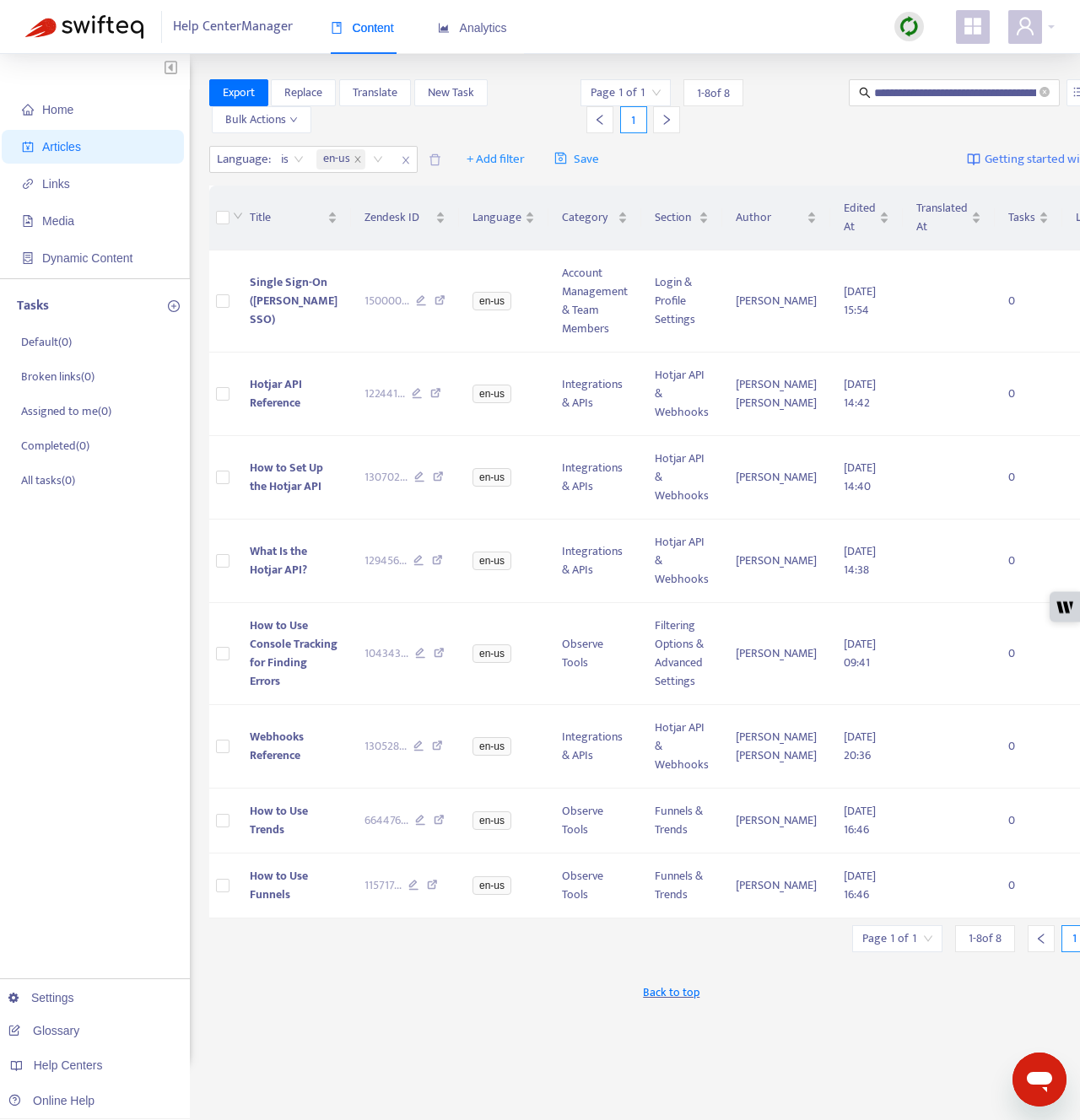
click at [725, 130] on div "Page 1 of 1 1 - 8 of 8 1" at bounding box center [705, 107] width 250 height 54
click at [134, 153] on span "Articles" at bounding box center [95, 147] width 149 height 34
click at [76, 104] on span "Home" at bounding box center [95, 109] width 149 height 34
